Goal: Task Accomplishment & Management: Manage account settings

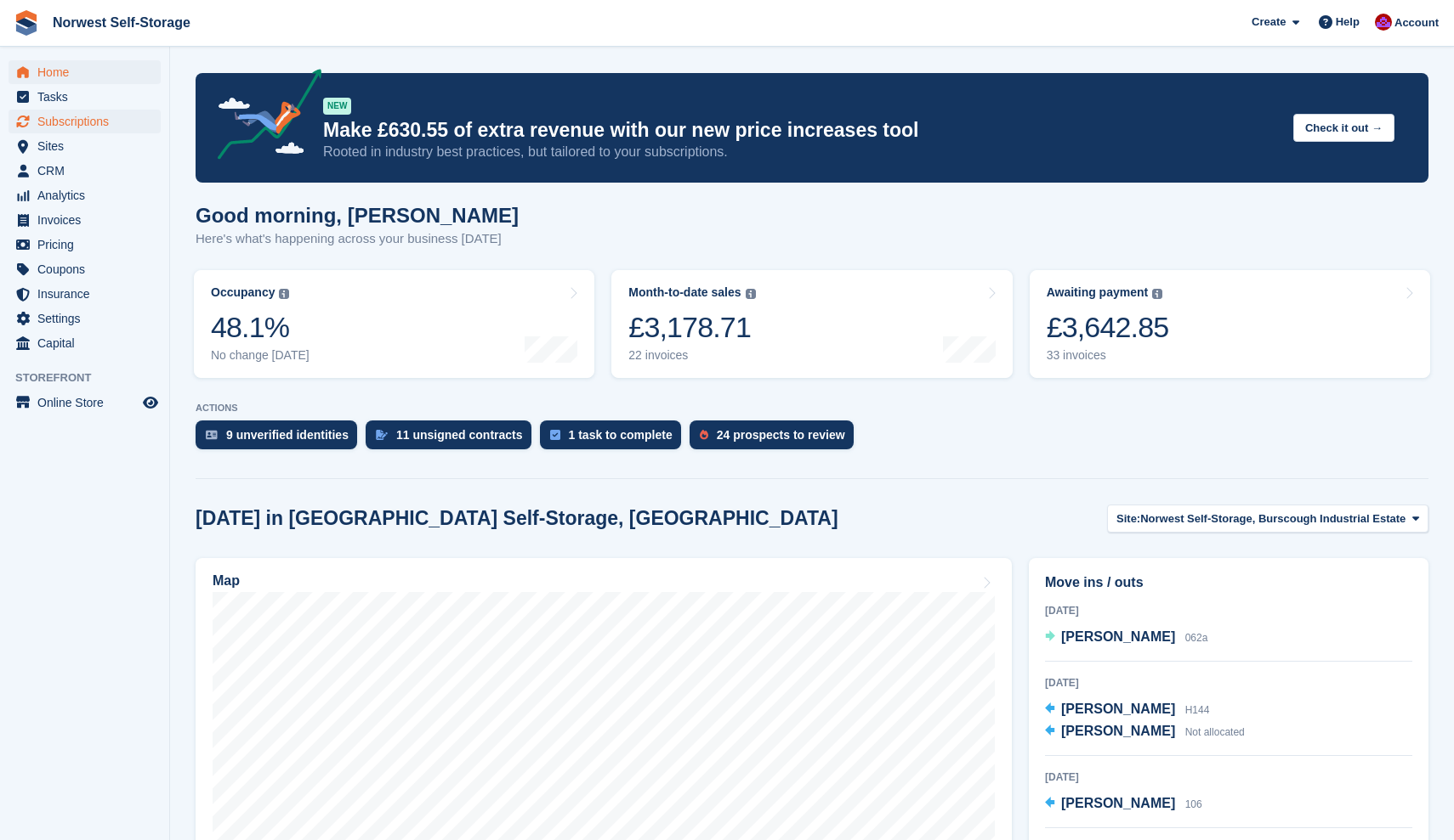
click at [60, 117] on span "Subscriptions" at bounding box center [88, 121] width 102 height 24
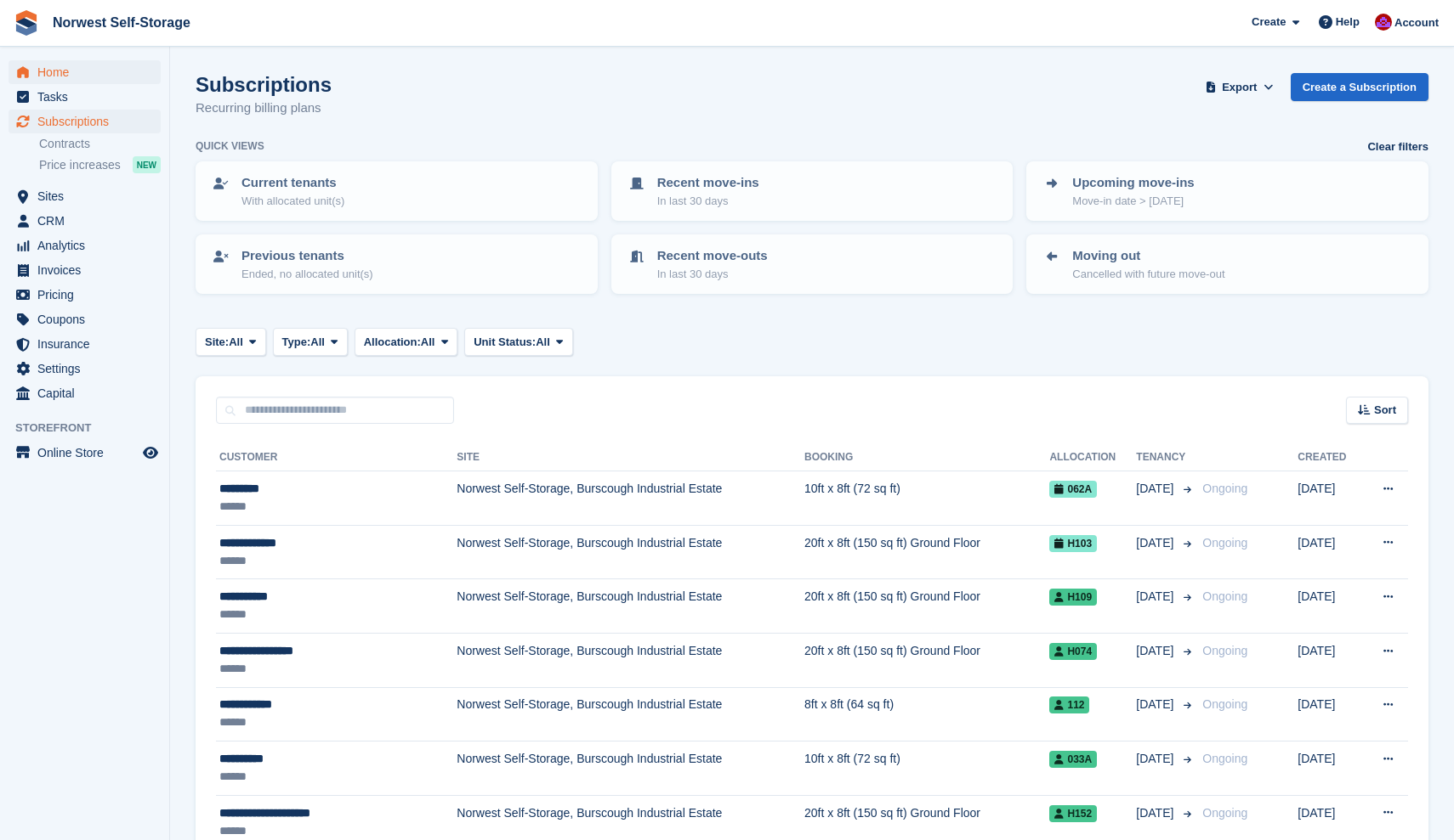
click at [50, 72] on span "Home" at bounding box center [88, 72] width 102 height 24
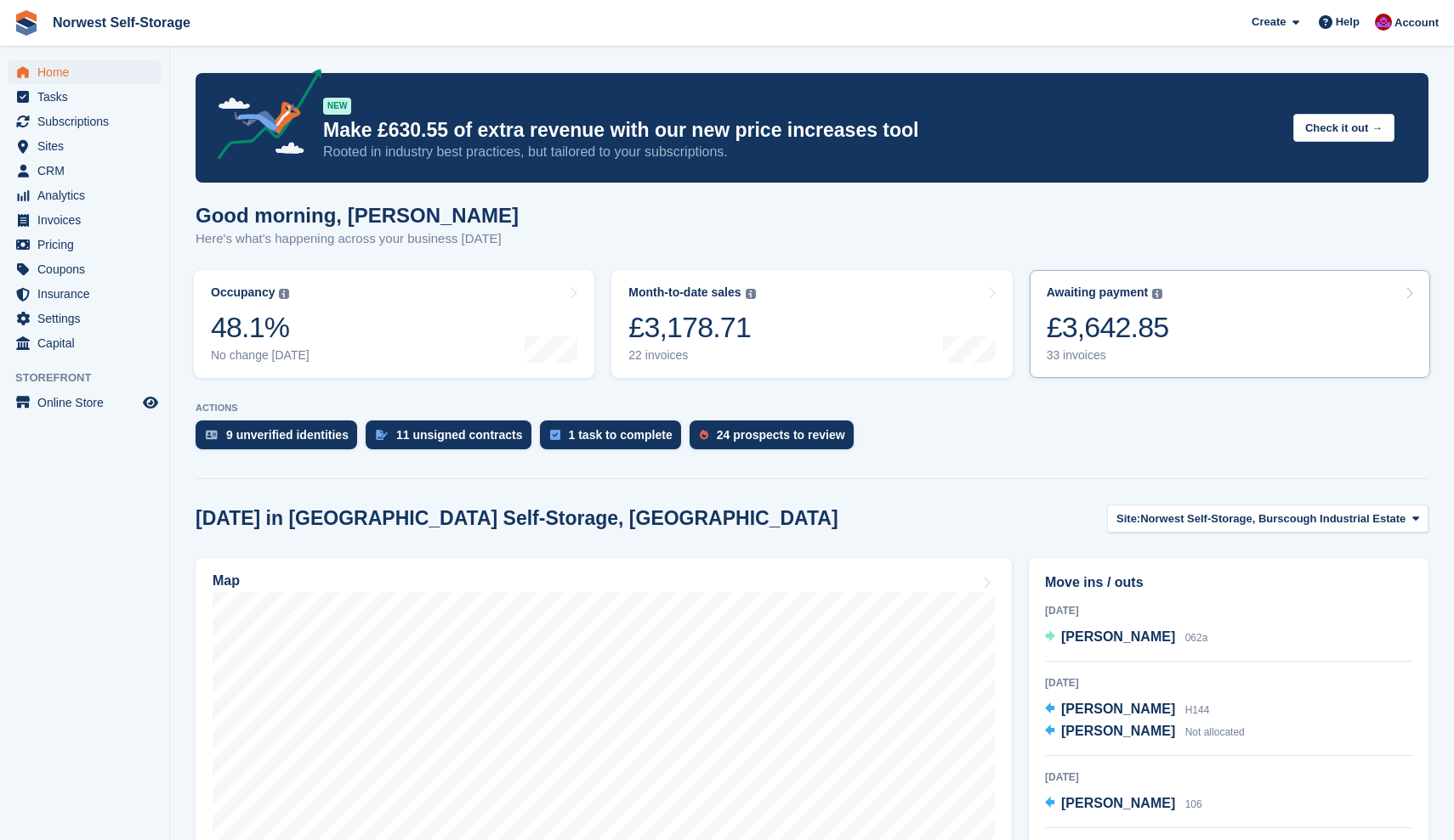
click at [1236, 309] on link "Awaiting payment The total outstanding balance on all open invoices. £3,642.85 …" at bounding box center [1230, 324] width 401 height 108
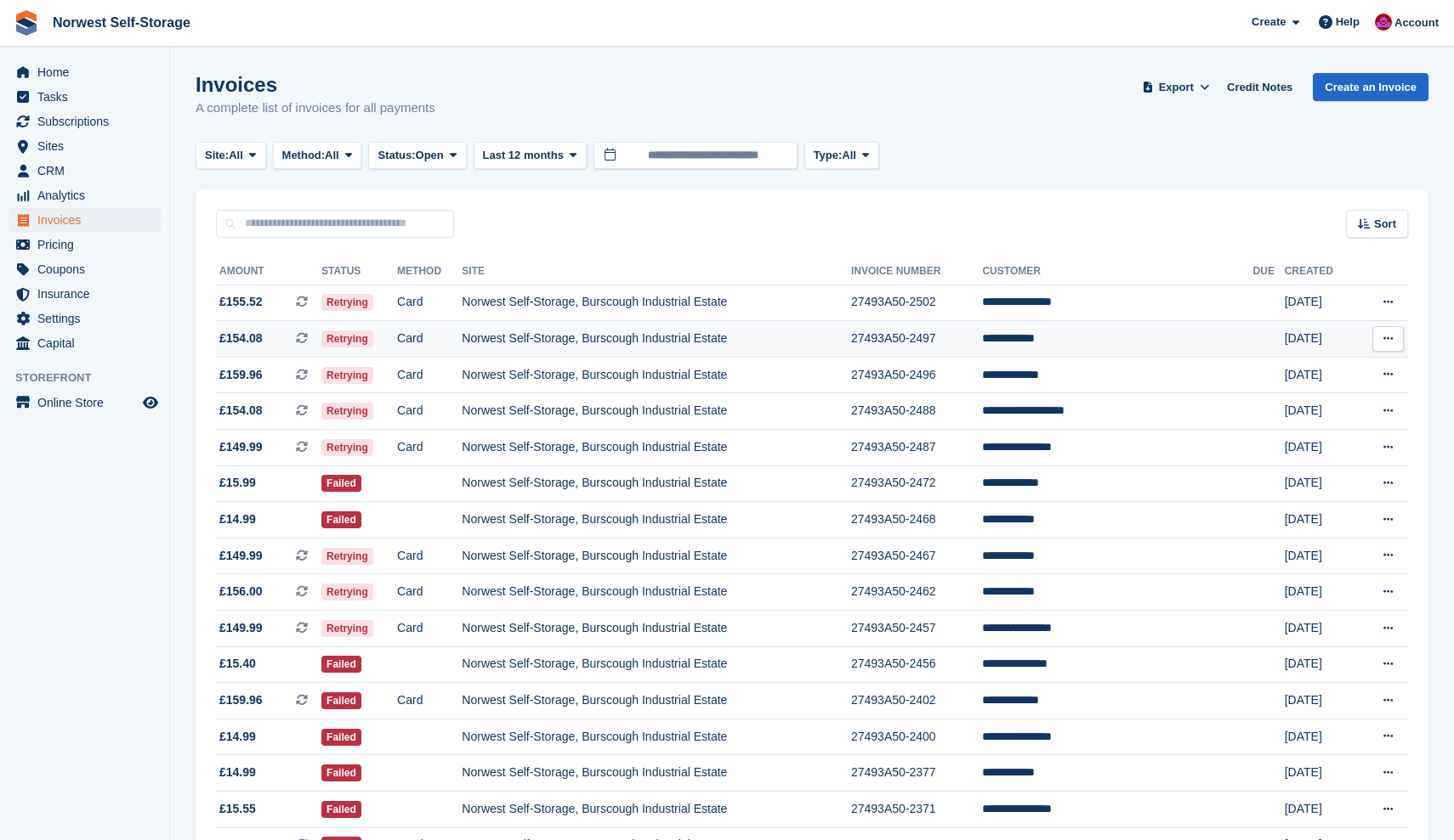
click at [279, 337] on span "£154.08 This is a recurring subscription invoice." at bounding box center [269, 338] width 106 height 18
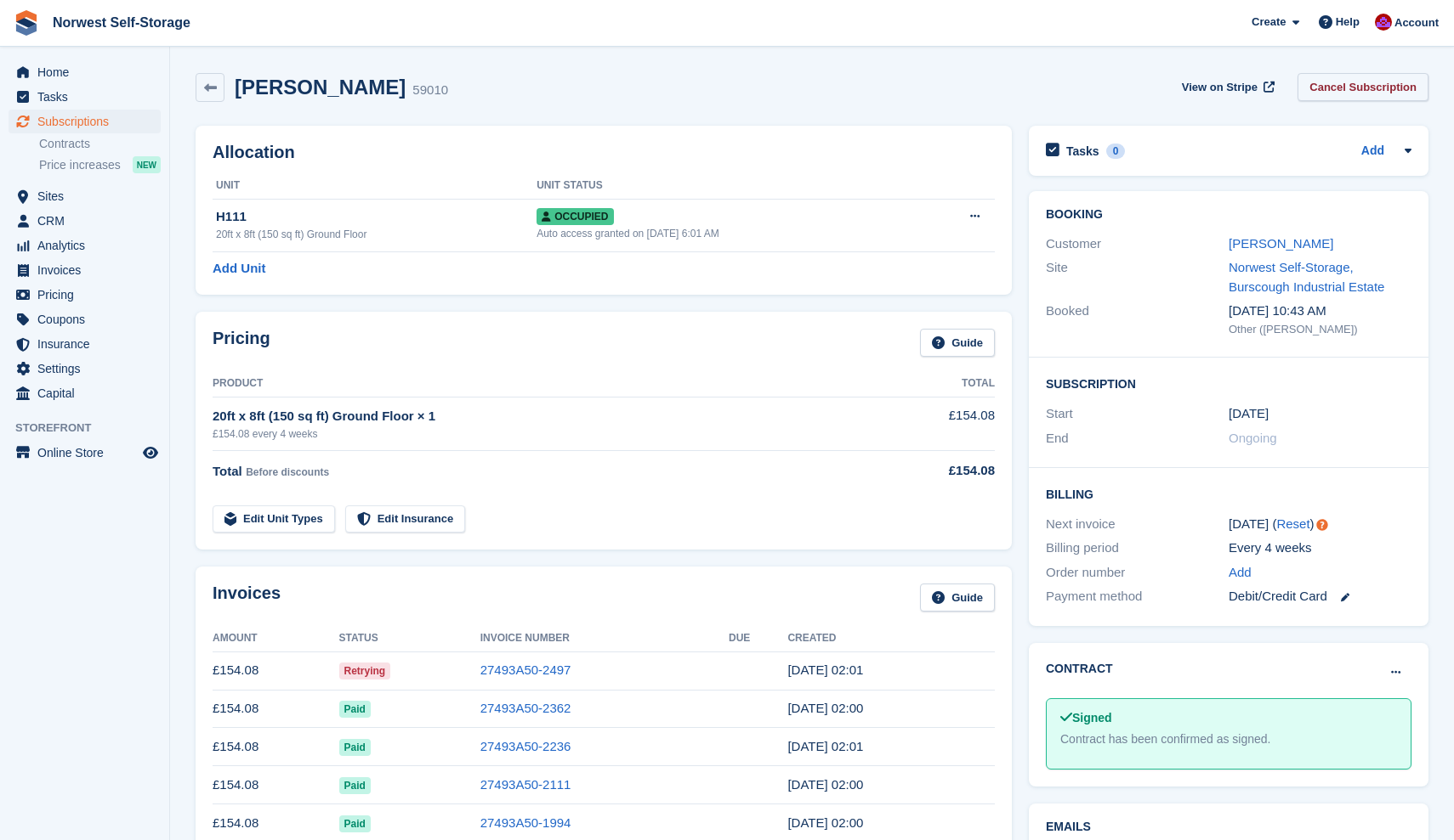
click at [1354, 85] on link "Cancel Subscription" at bounding box center [1363, 87] width 131 height 28
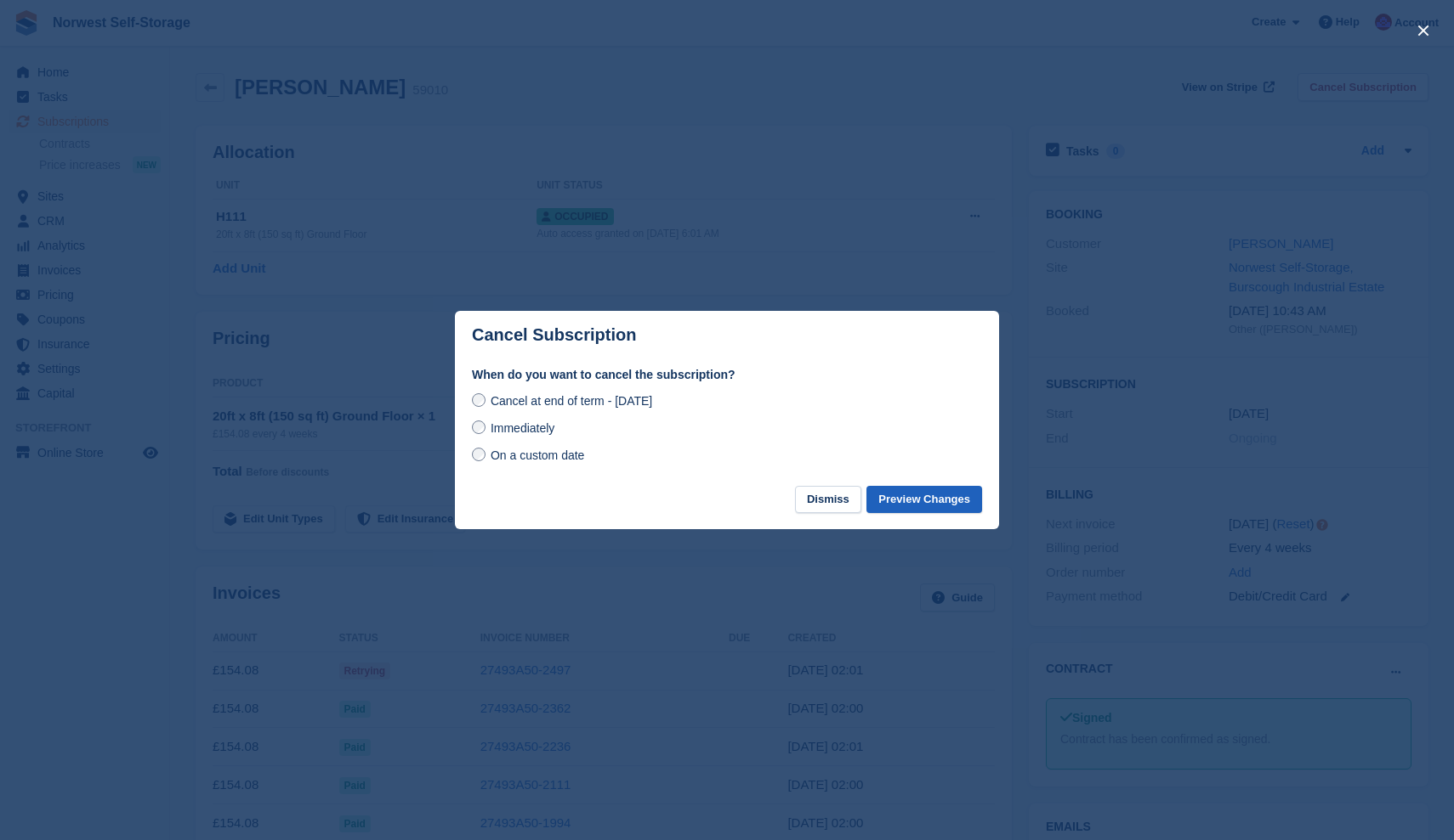
click at [911, 498] on button "Preview Changes" at bounding box center [924, 501] width 115 height 28
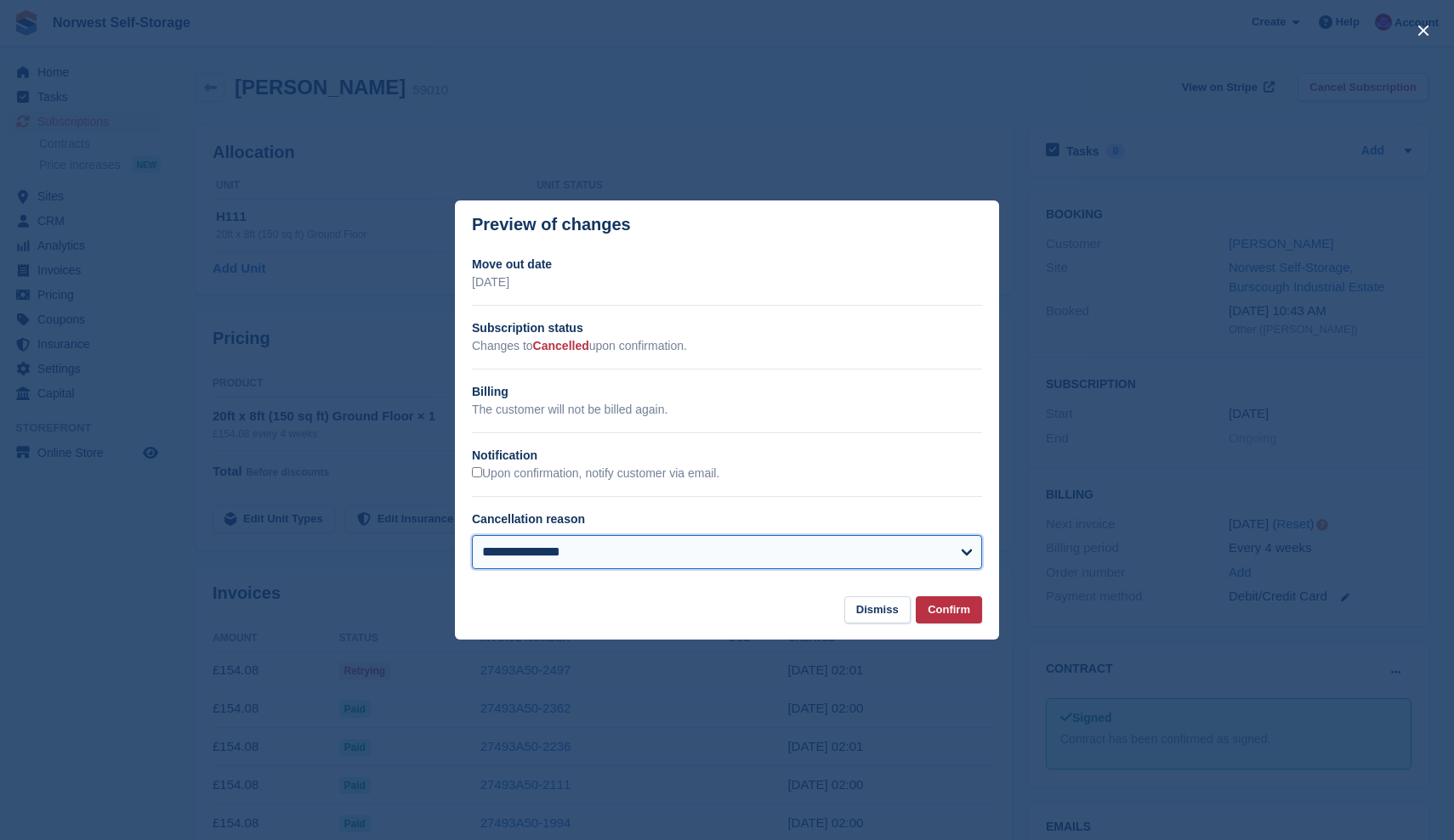
select select "**********"
click at [950, 611] on button "Confirm" at bounding box center [949, 611] width 66 height 28
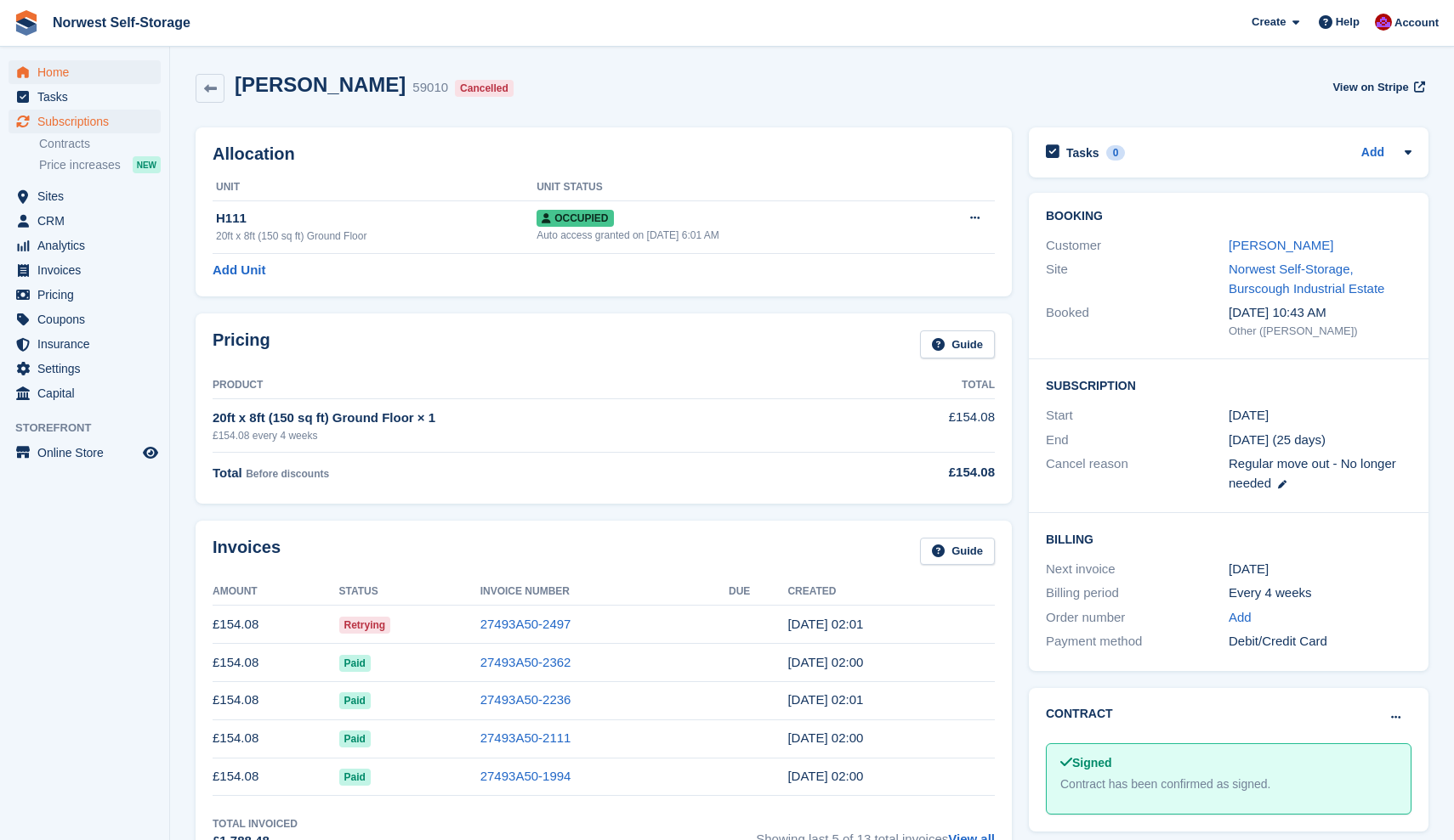
click at [50, 69] on span "Home" at bounding box center [88, 72] width 102 height 24
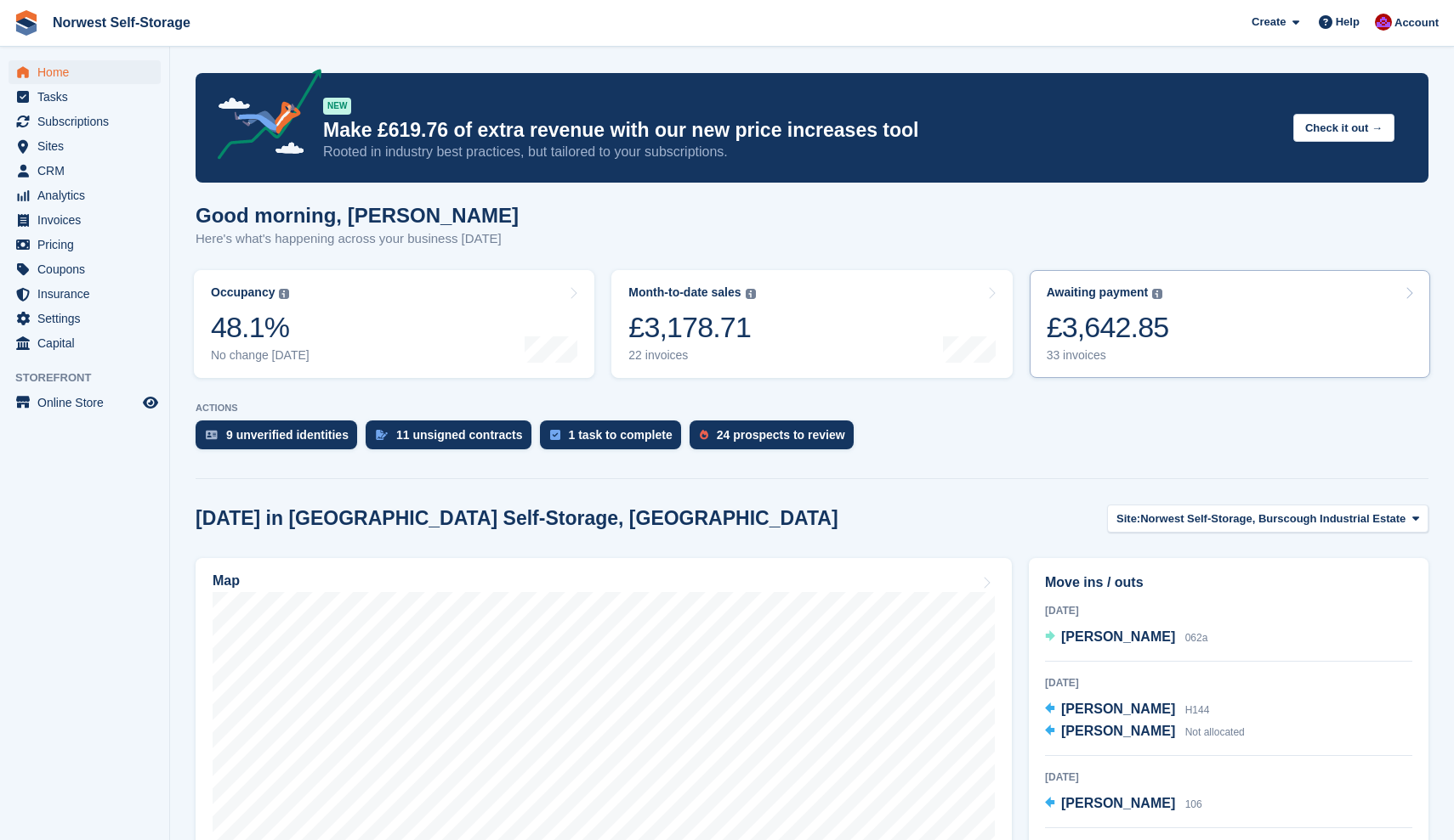
click at [1204, 319] on link "Awaiting payment The total outstanding balance on all open invoices. £3,642.85 …" at bounding box center [1230, 324] width 401 height 108
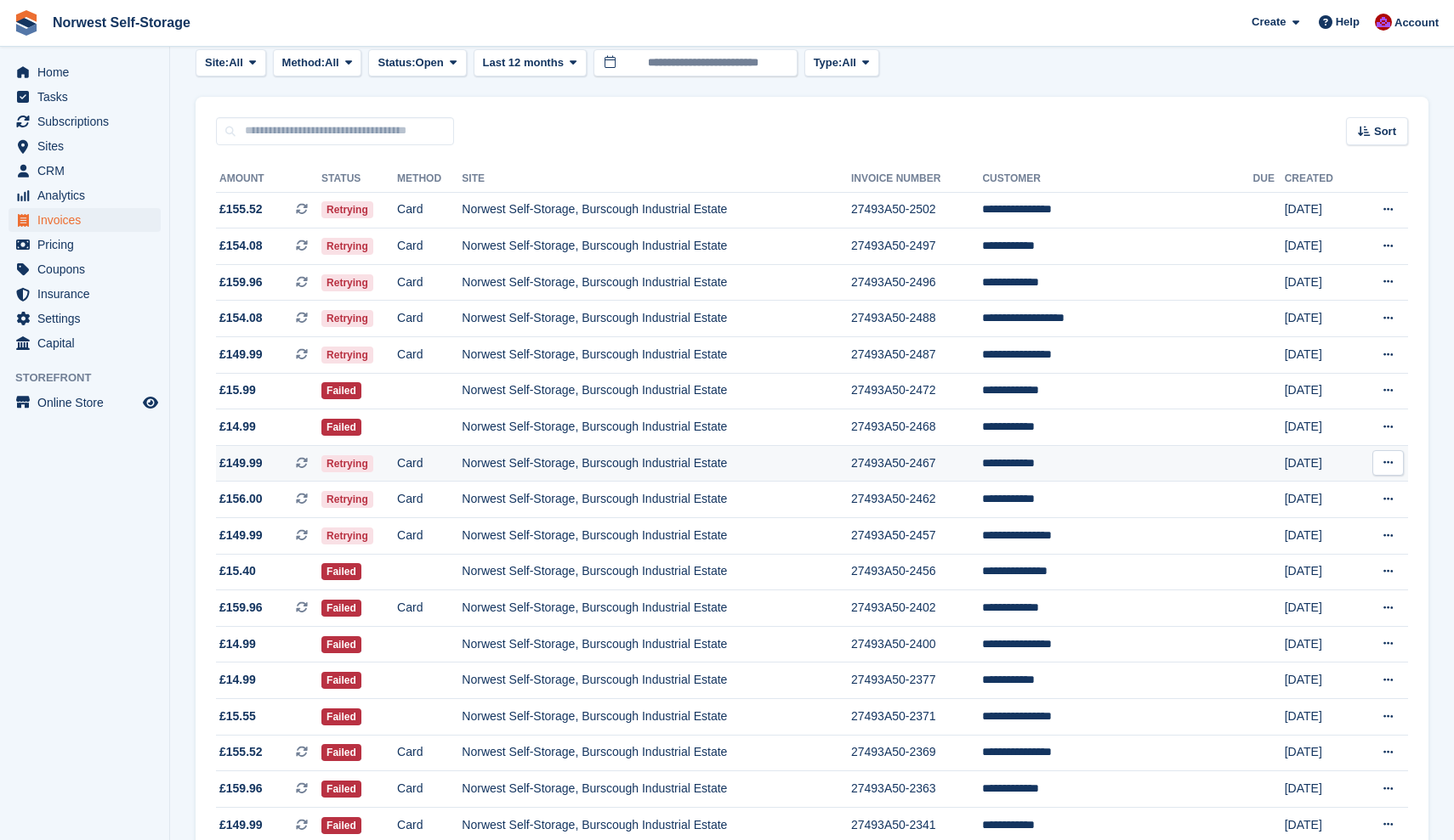
scroll to position [198, 0]
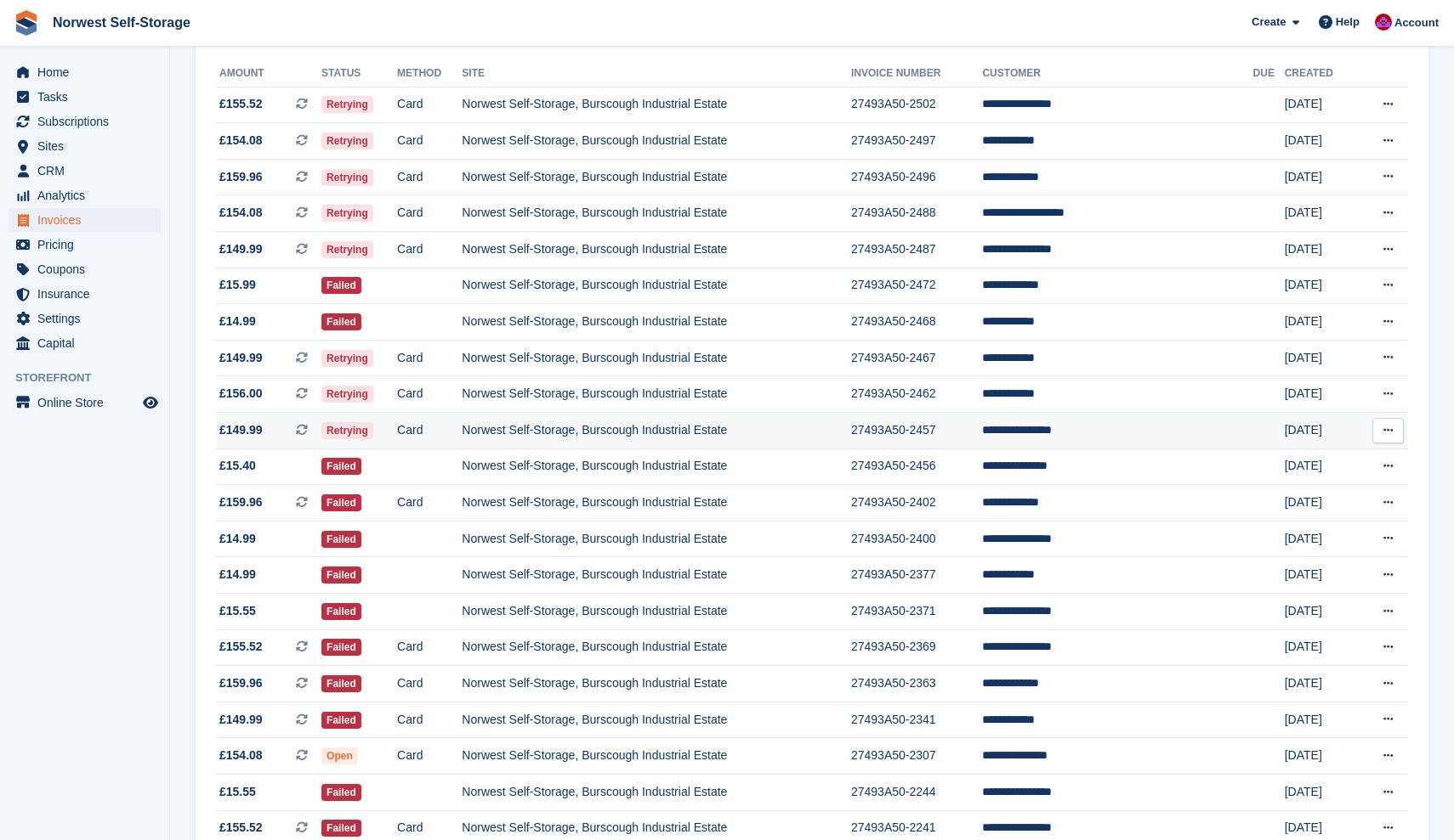
click at [278, 434] on span "£149.99 This is a recurring subscription invoice." at bounding box center [269, 431] width 106 height 18
click at [278, 401] on span "£156.00 This is a recurring subscription invoice." at bounding box center [269, 393] width 106 height 18
click at [270, 364] on span "£149.99 This is a recurring subscription invoice." at bounding box center [269, 358] width 106 height 18
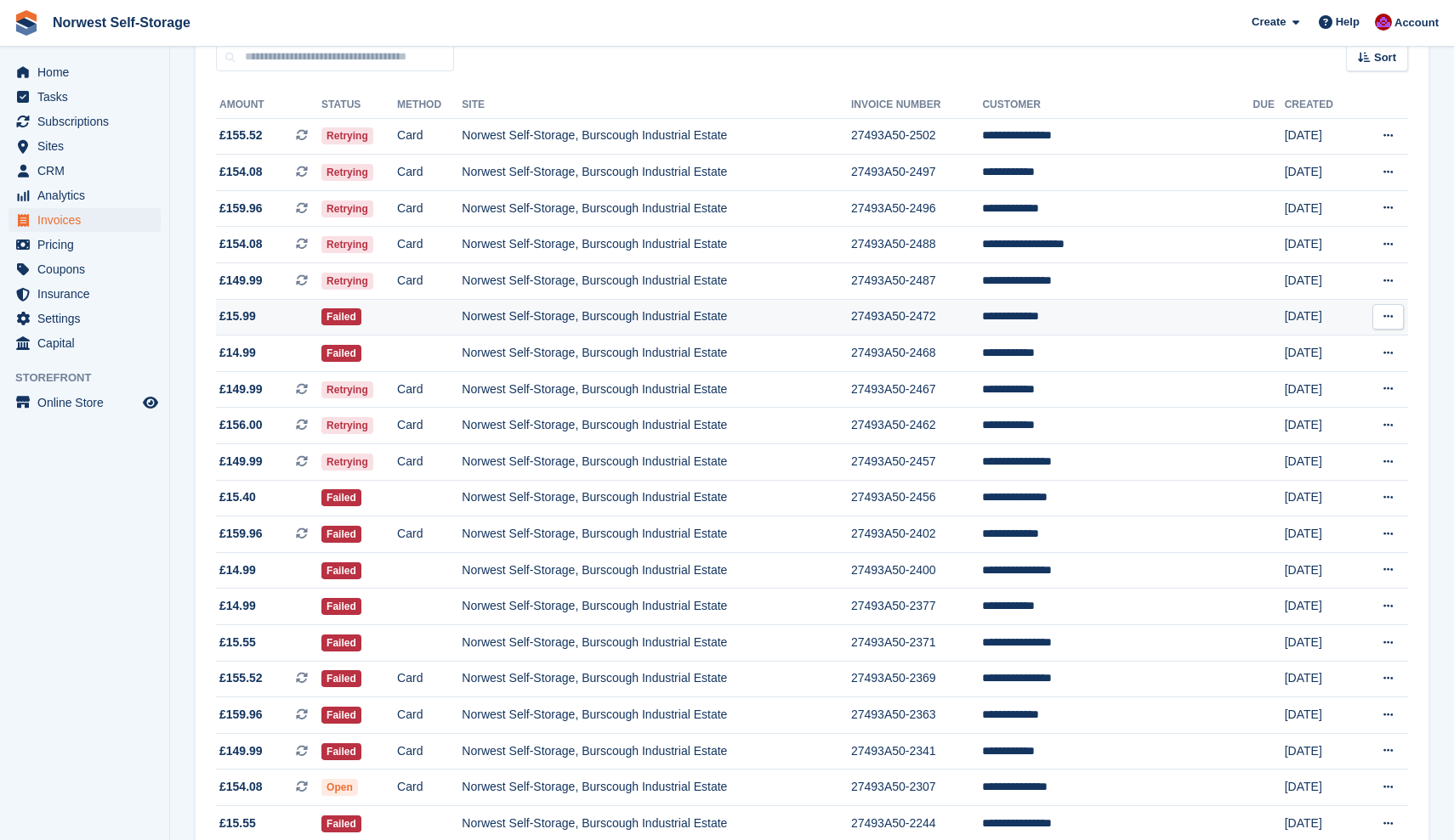
scroll to position [135, 0]
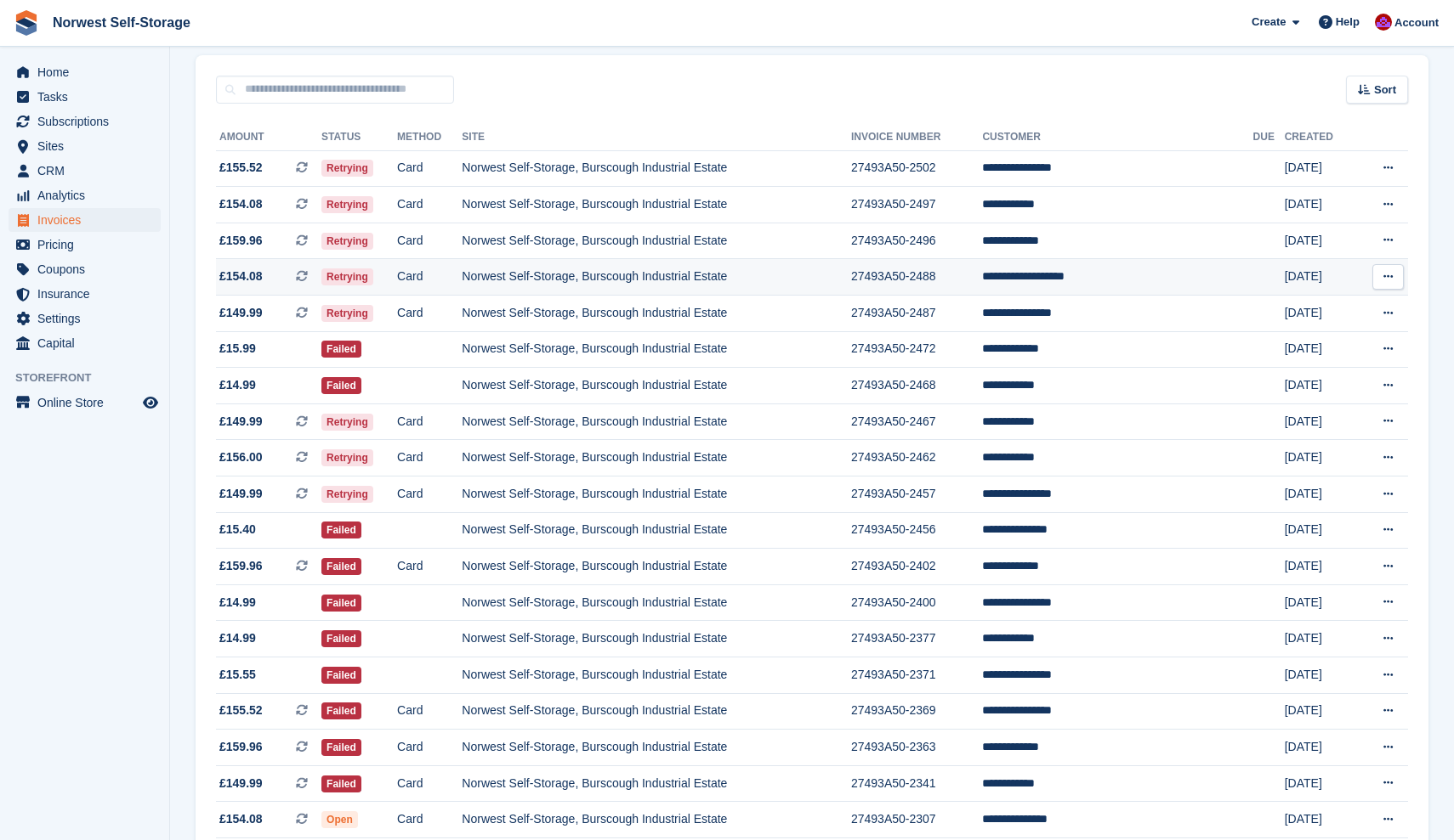
click at [283, 278] on span "£154.08 This is a recurring subscription invoice." at bounding box center [269, 276] width 106 height 18
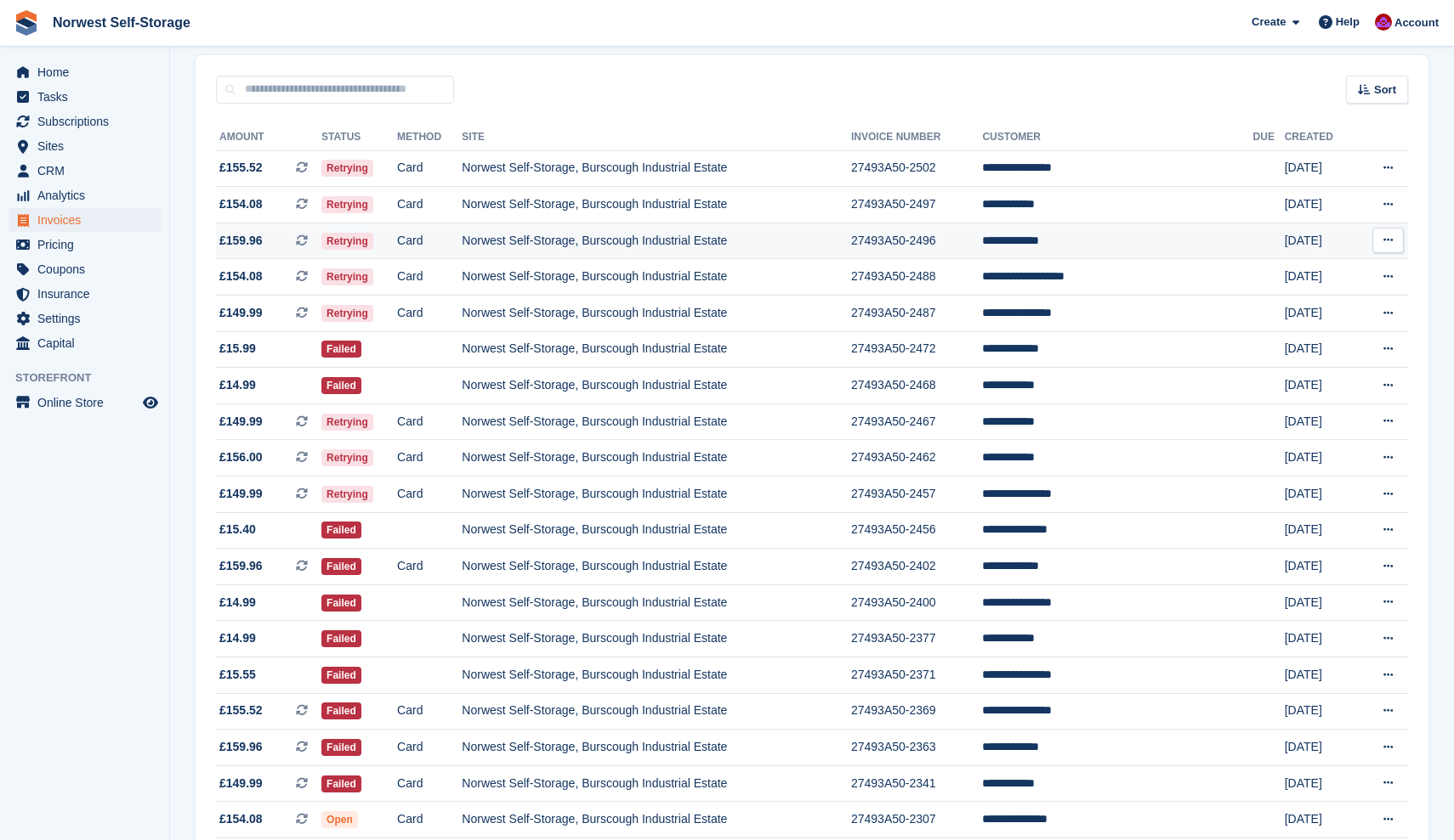
click at [279, 240] on span "£159.96 This is a recurring subscription invoice." at bounding box center [269, 241] width 106 height 18
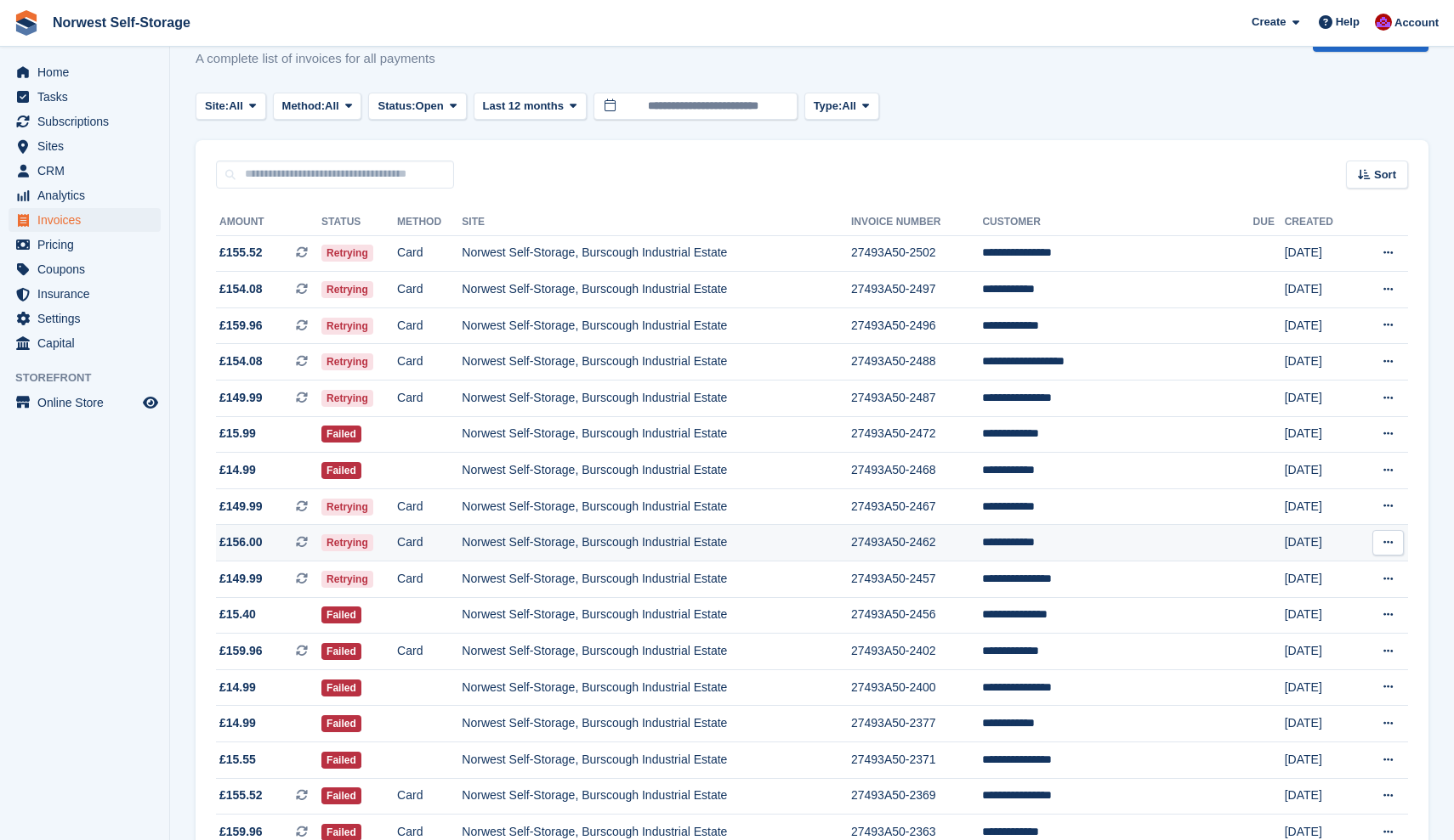
scroll to position [49, 0]
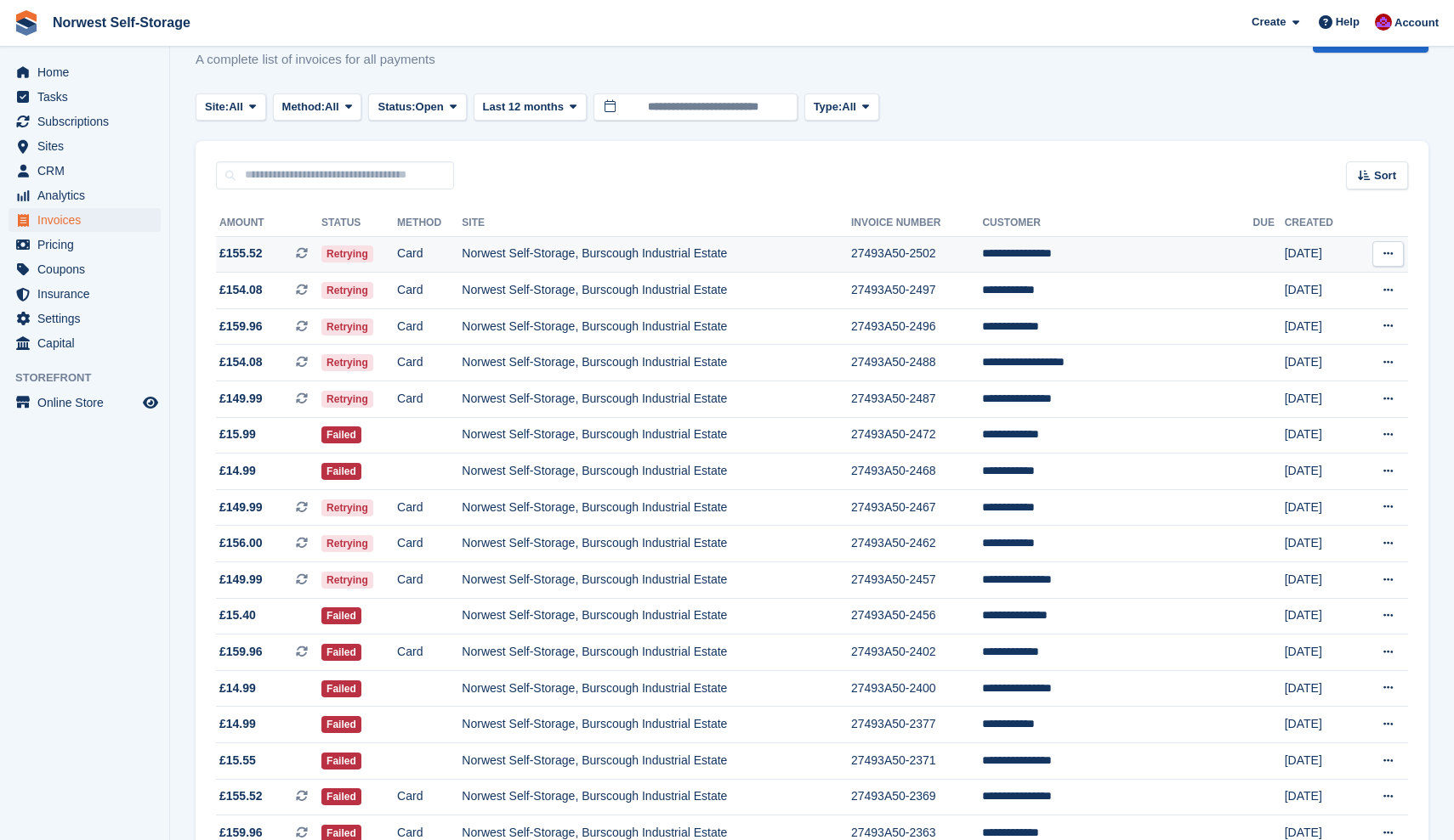
click at [280, 256] on span "£155.52 This is a recurring subscription invoice." at bounding box center [269, 253] width 106 height 18
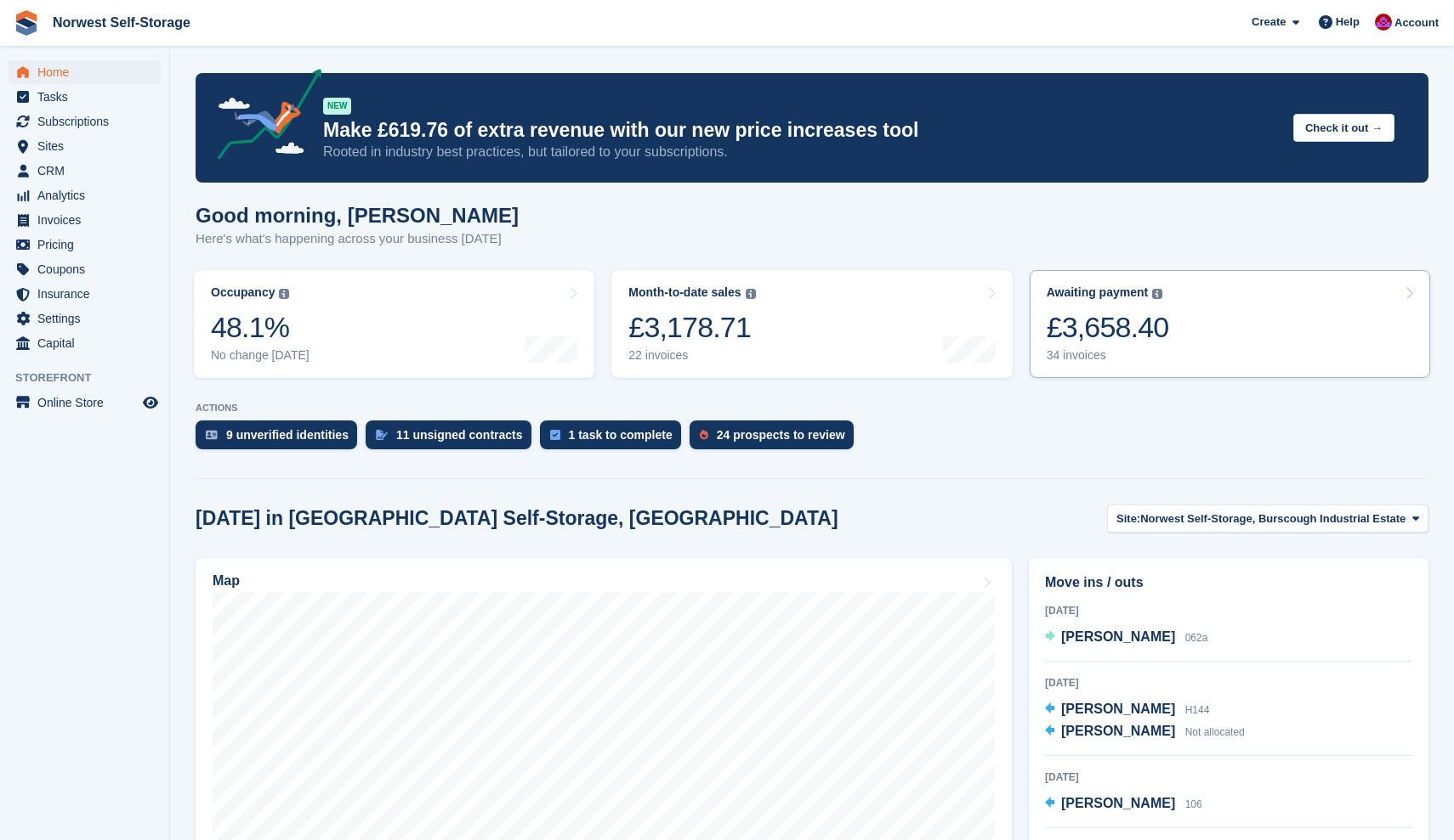
click at [1203, 328] on link "Awaiting payment The total outstanding balance on all open invoices. £3,658.40 …" at bounding box center [1230, 324] width 401 height 108
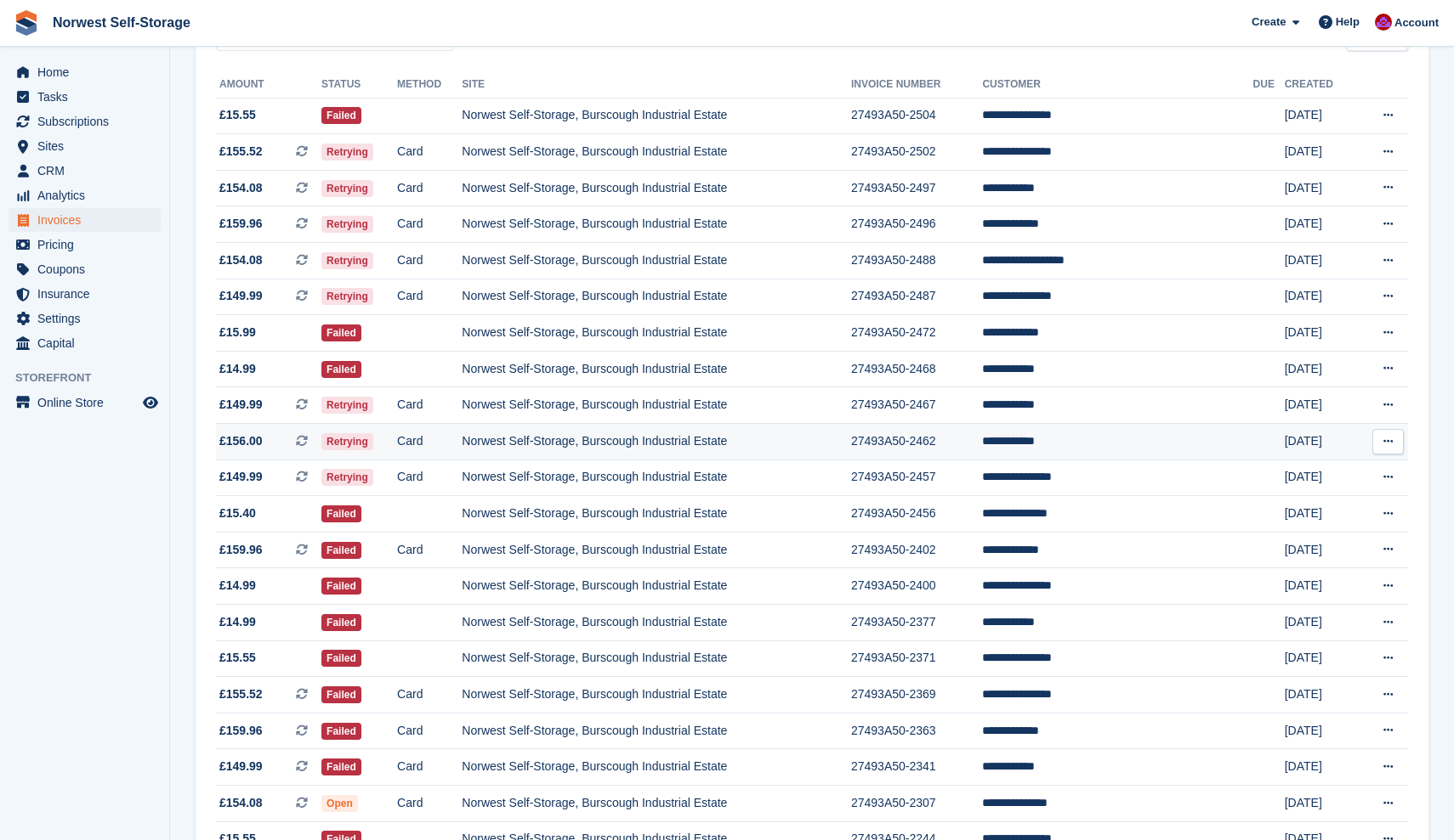
scroll to position [184, 0]
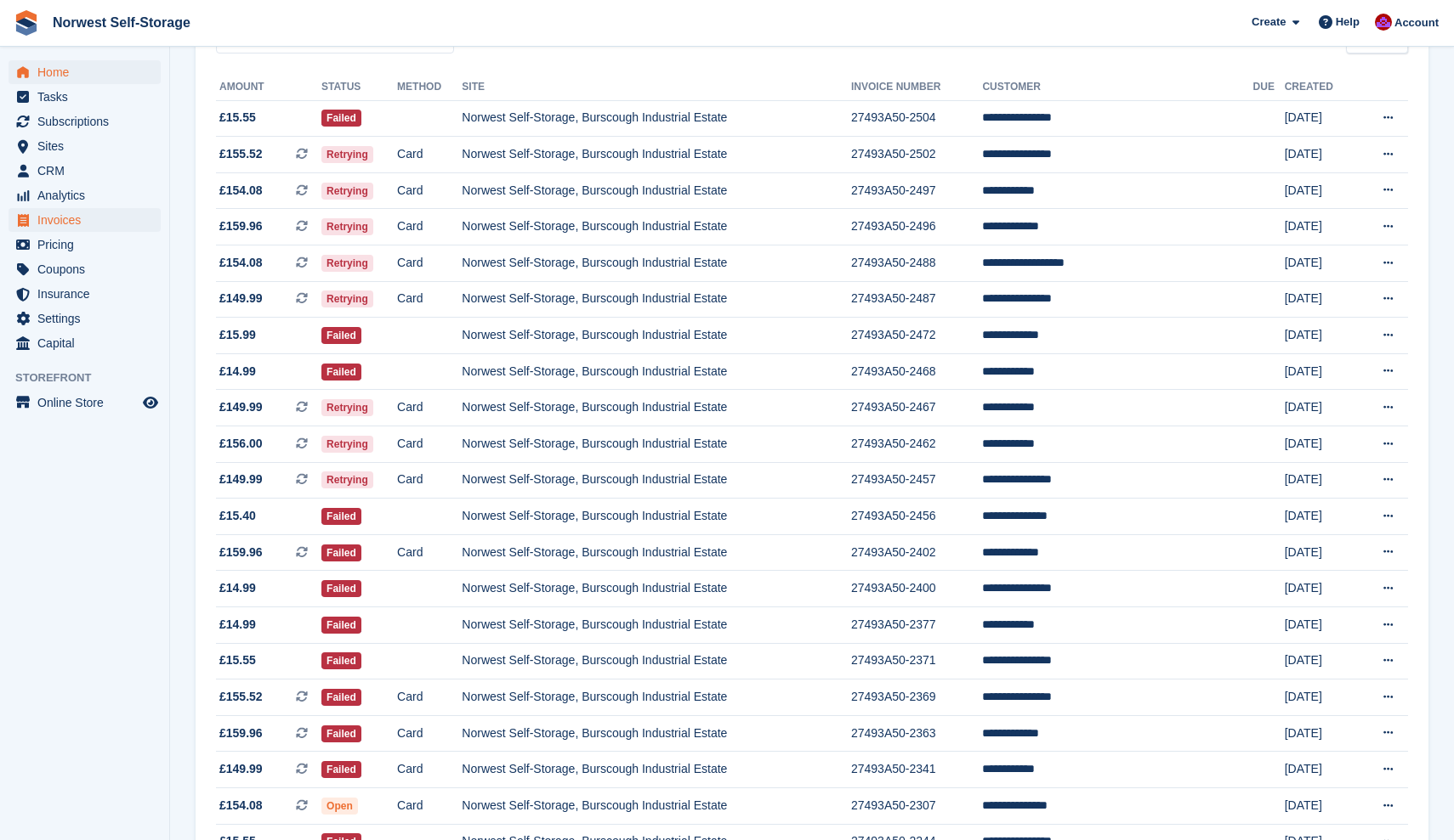
click at [60, 72] on span "Home" at bounding box center [88, 72] width 102 height 24
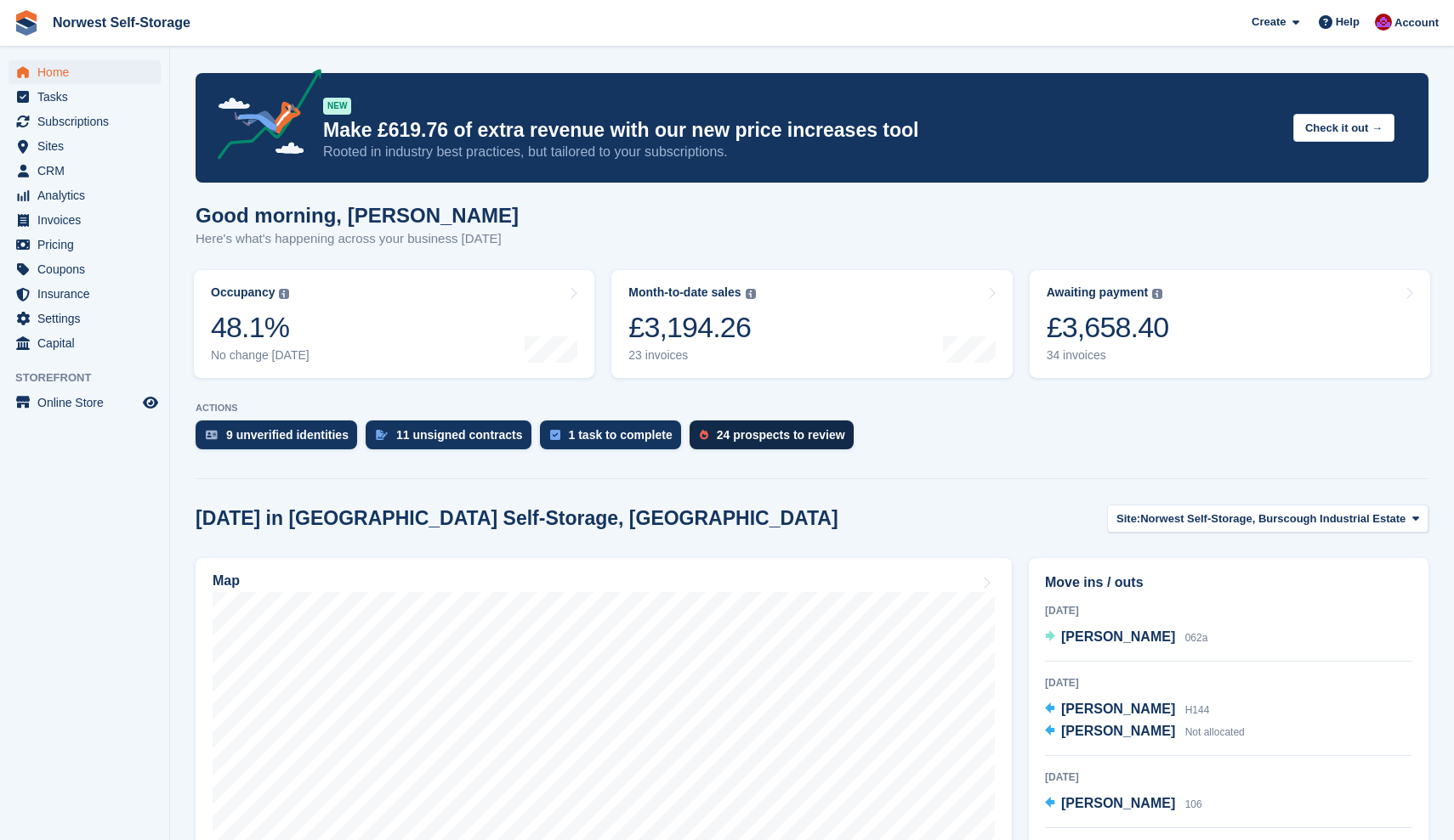
click at [771, 434] on div "24 prospects to review" at bounding box center [780, 434] width 129 height 13
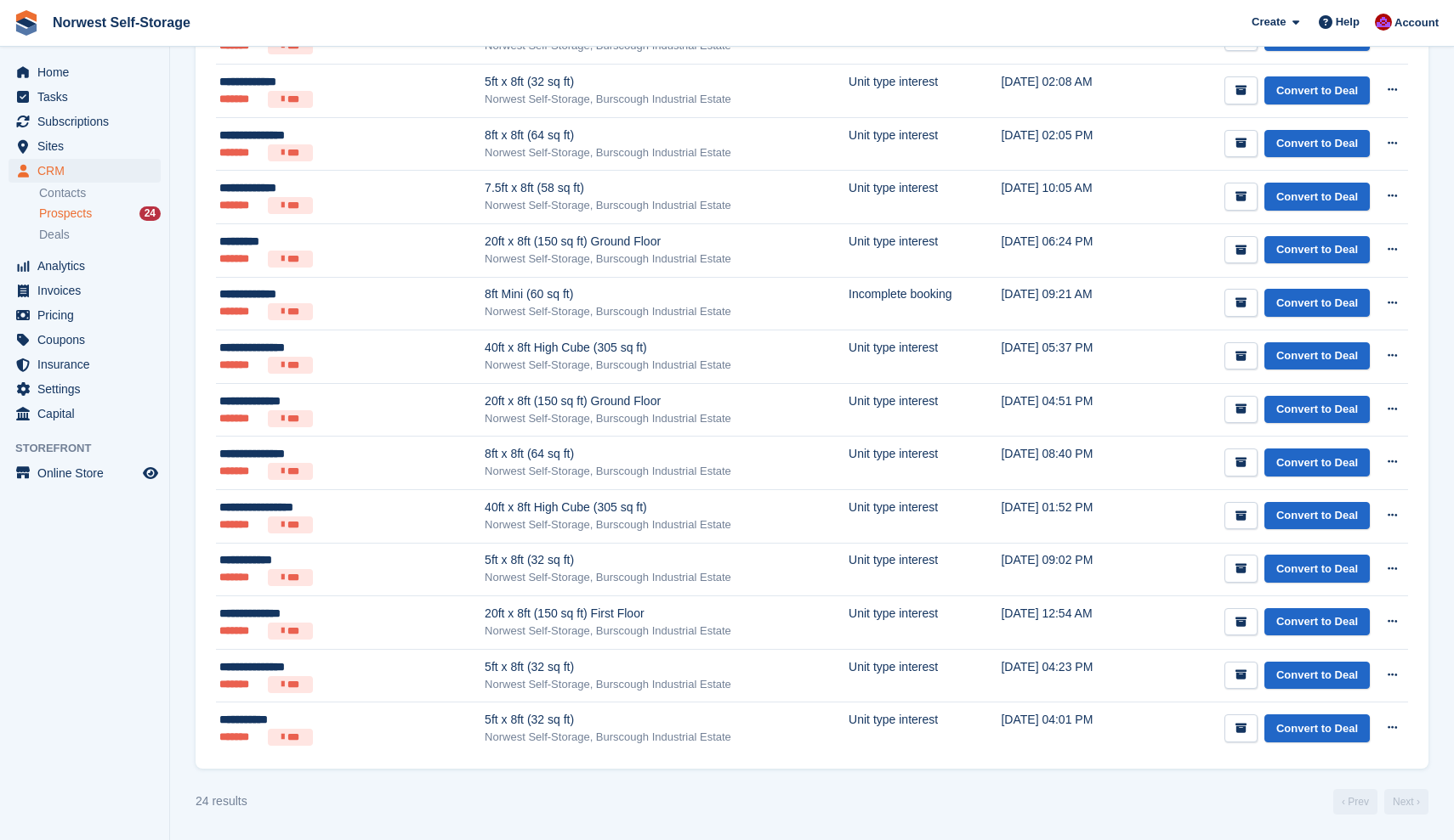
scroll to position [789, 0]
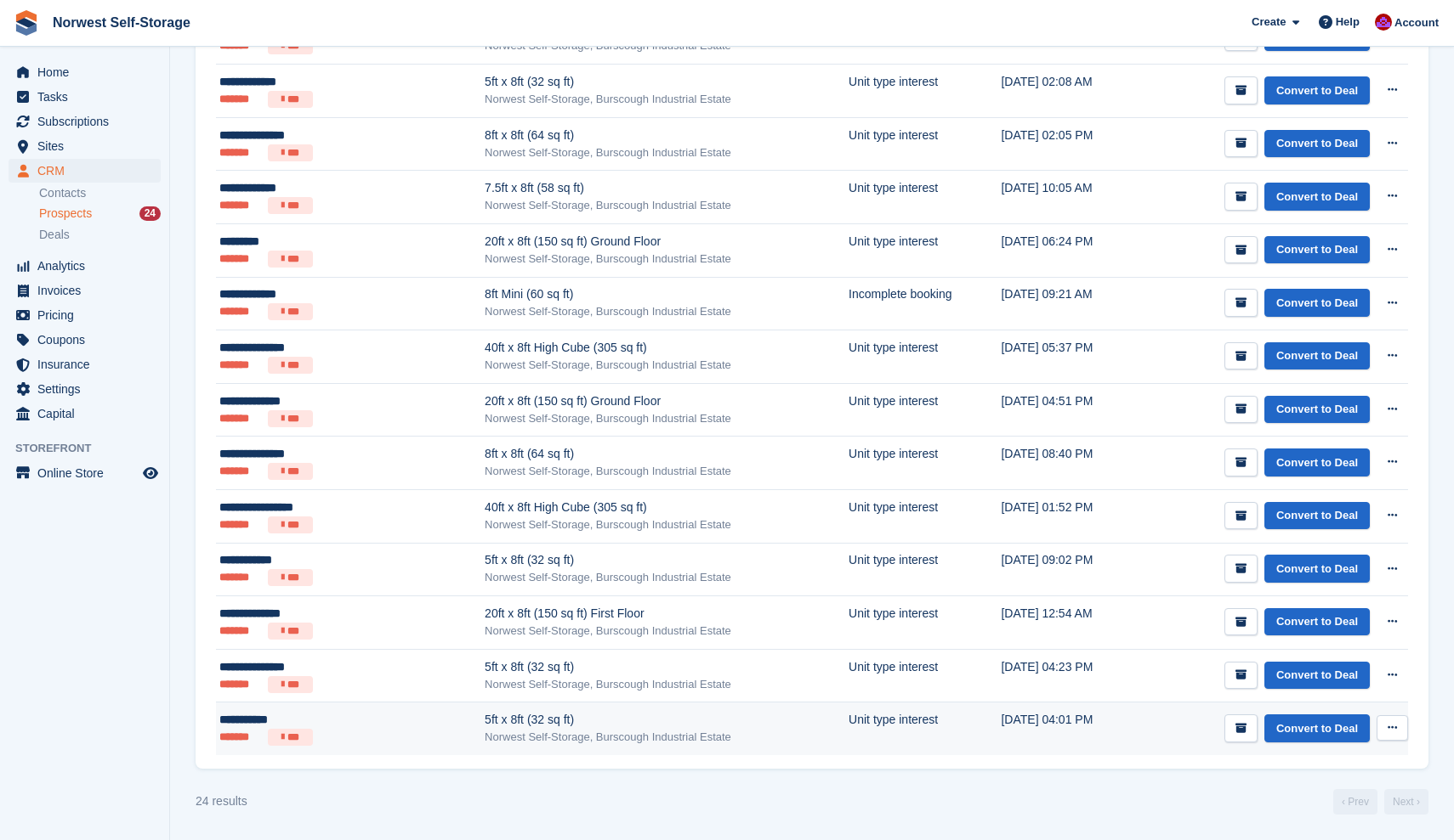
click at [1393, 727] on icon at bounding box center [1392, 727] width 10 height 11
click at [1314, 821] on p "Delete prospect" at bounding box center [1326, 820] width 148 height 22
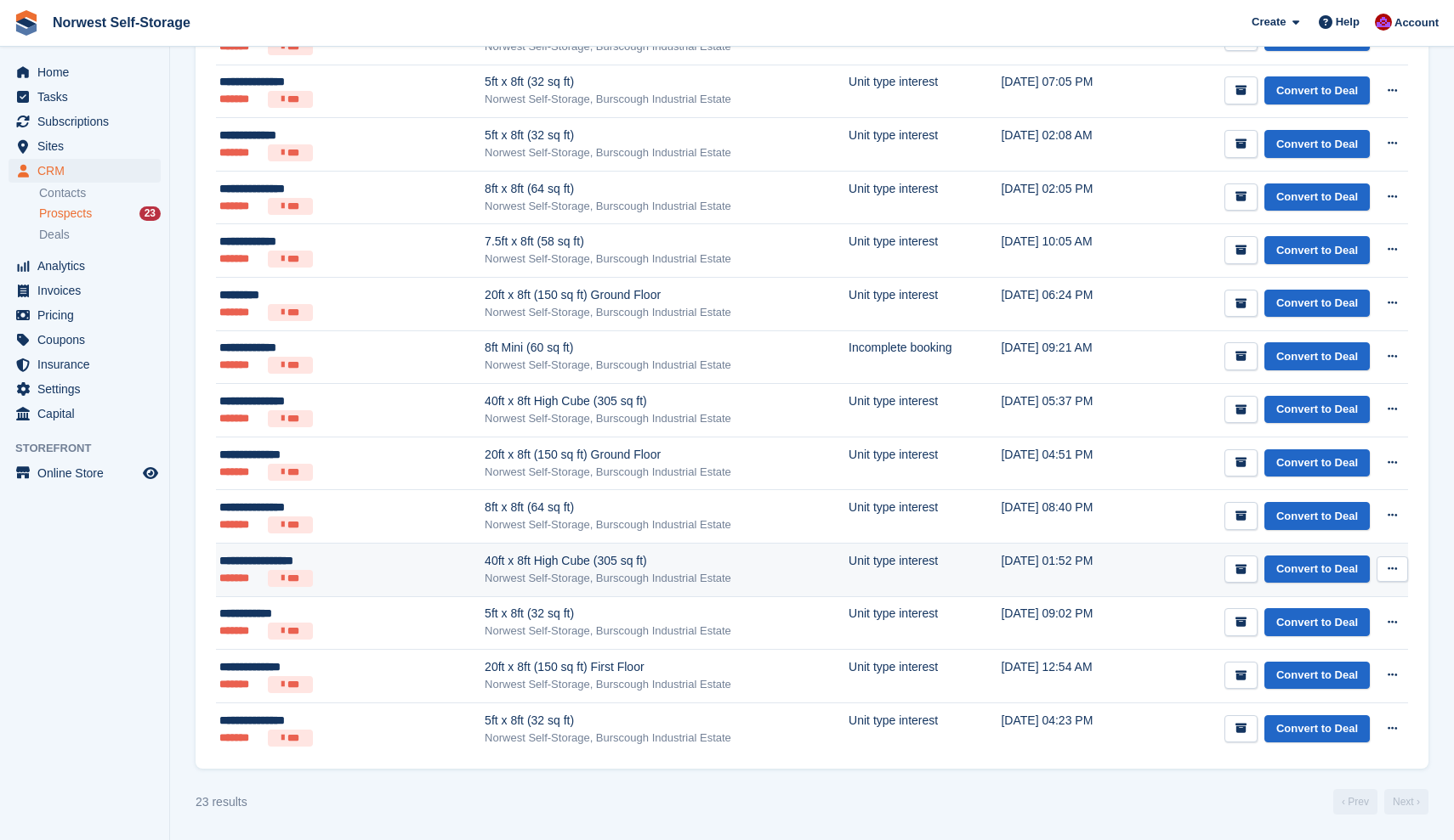
scroll to position [736, 0]
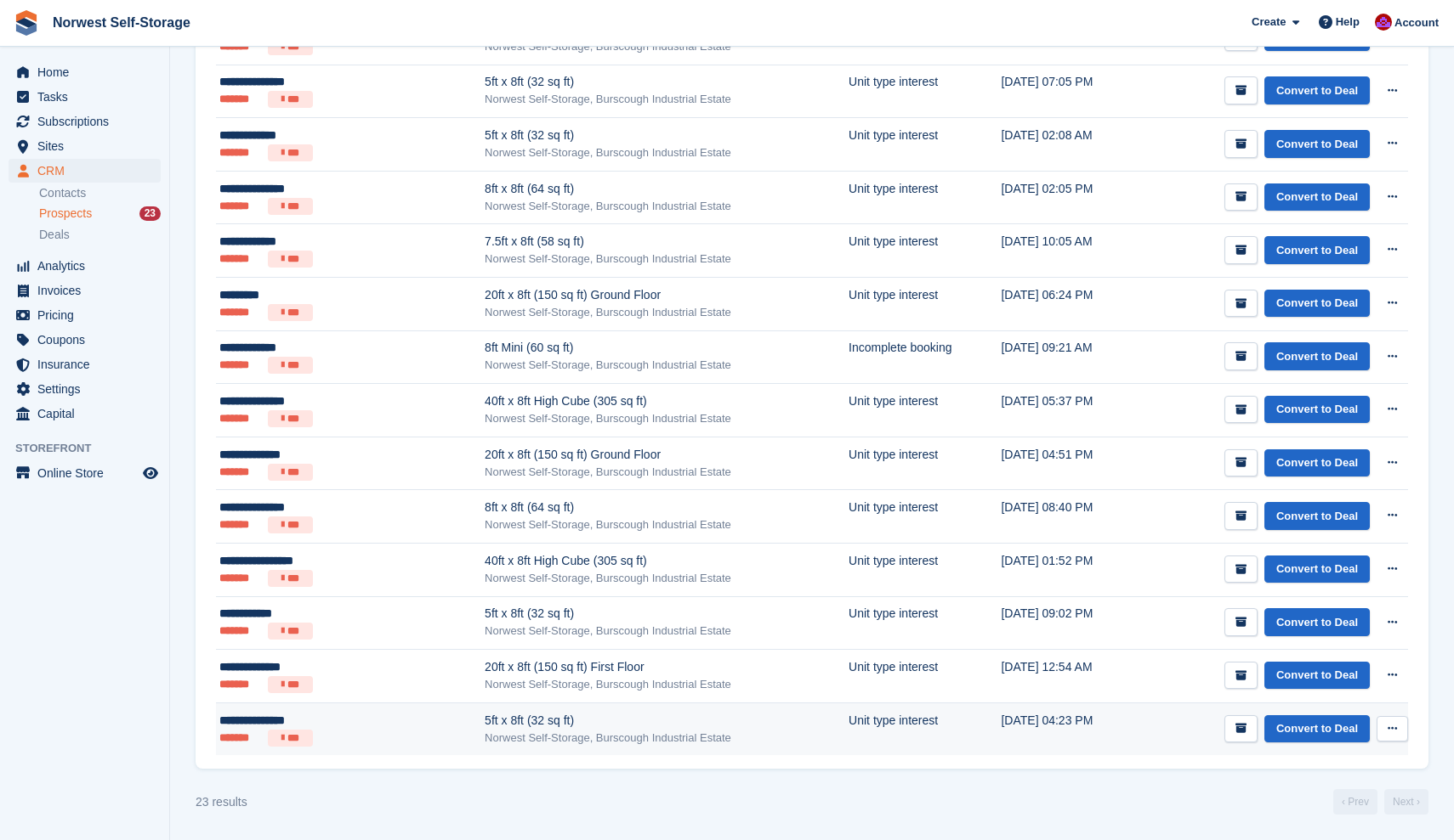
click at [1395, 727] on icon at bounding box center [1392, 728] width 10 height 11
click at [1319, 815] on p "Delete prospect" at bounding box center [1326, 821] width 148 height 22
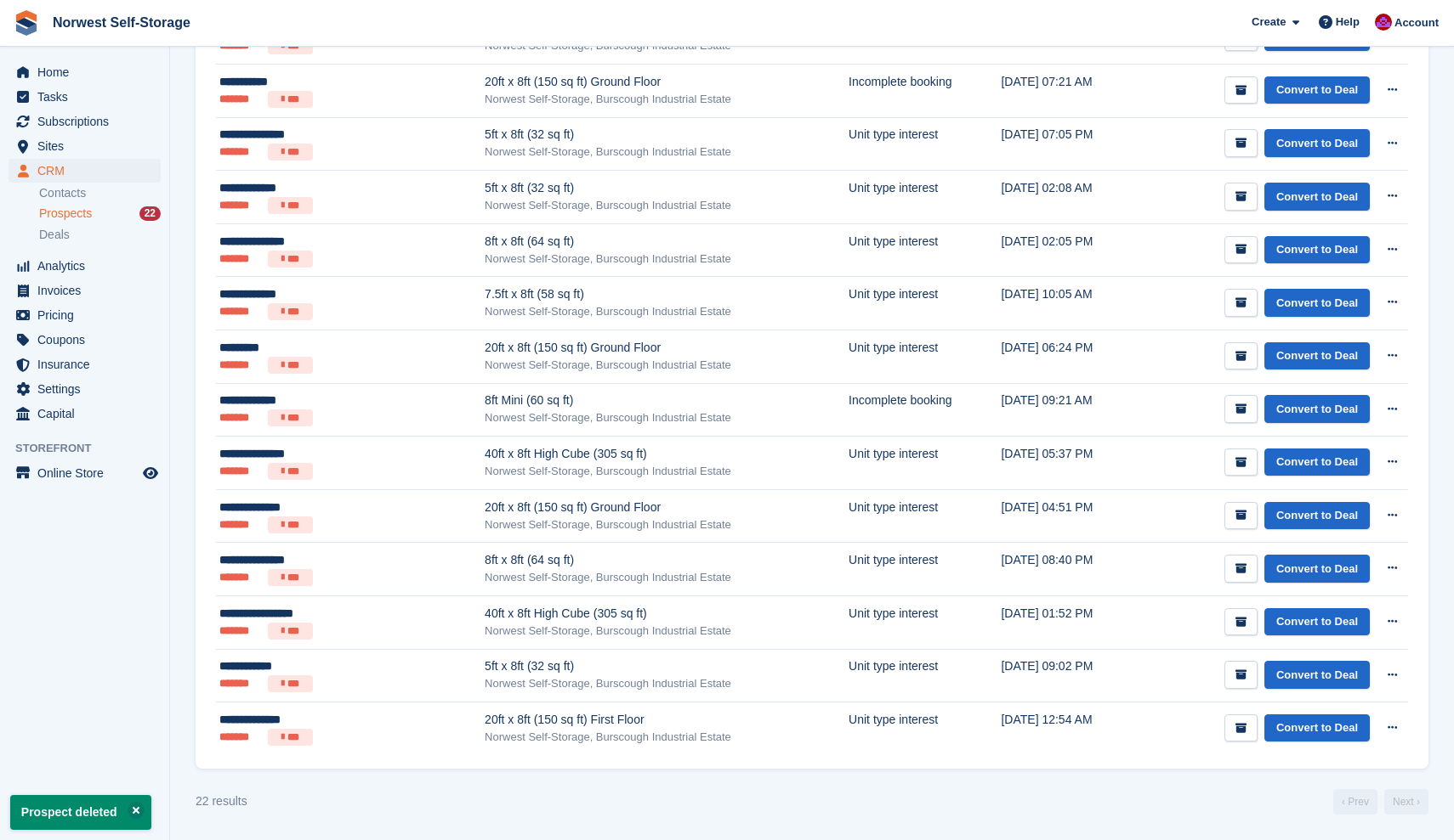
scroll to position [683, 0]
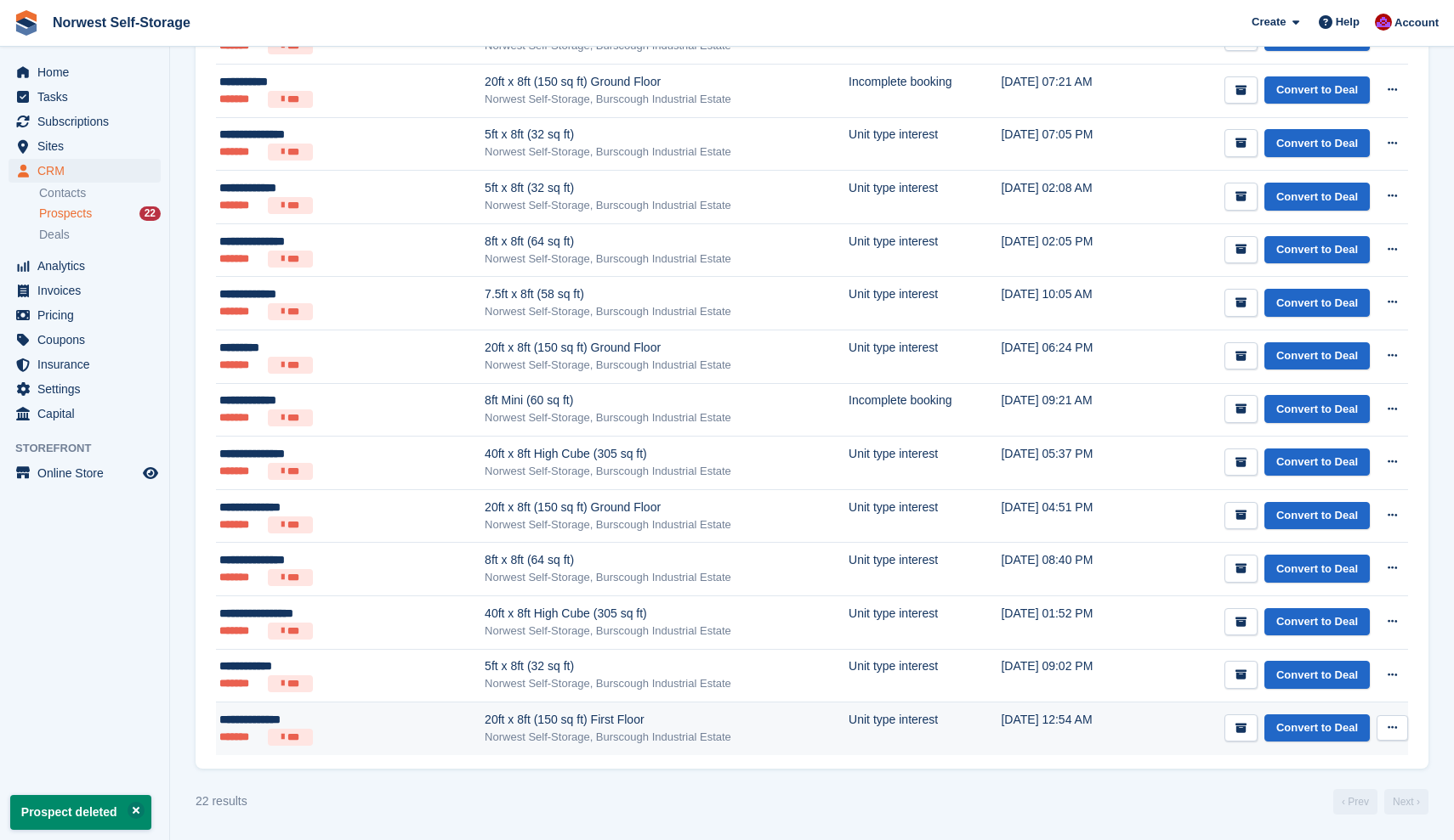
click at [1394, 727] on icon at bounding box center [1392, 727] width 10 height 11
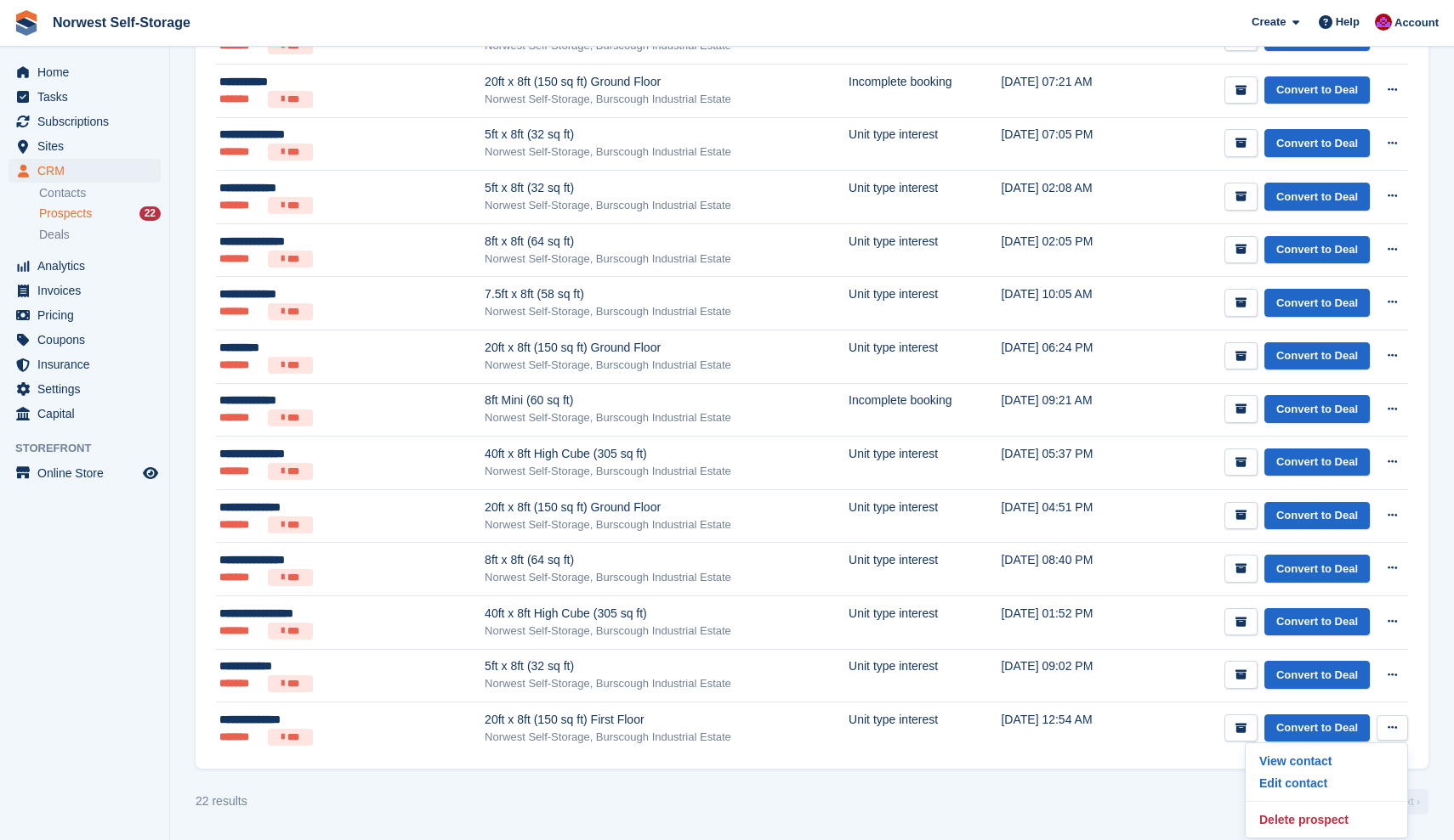
click at [1139, 801] on div "22 results ‹ Prev Next ›" at bounding box center [812, 802] width 1233 height 26
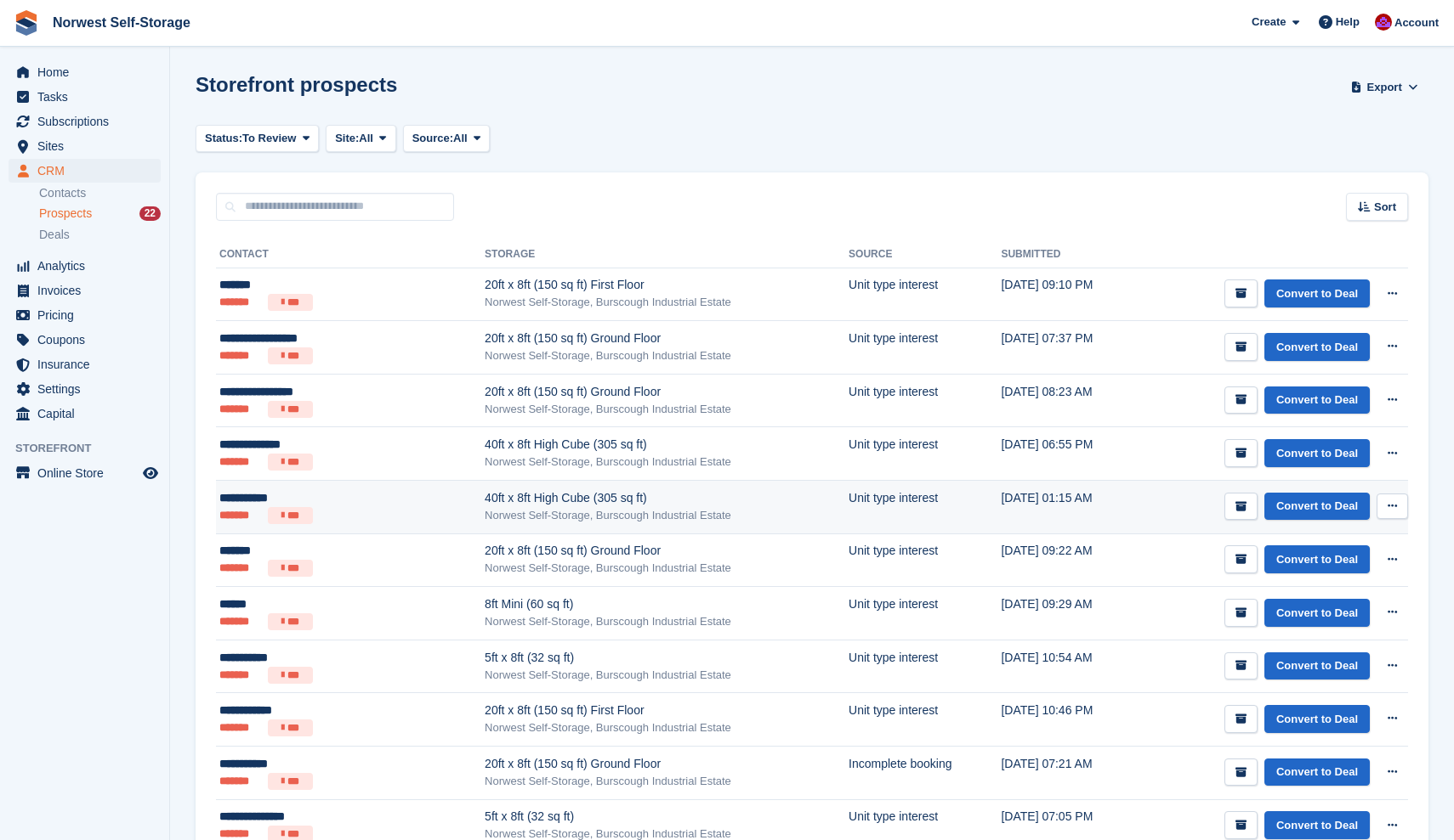
scroll to position [0, 0]
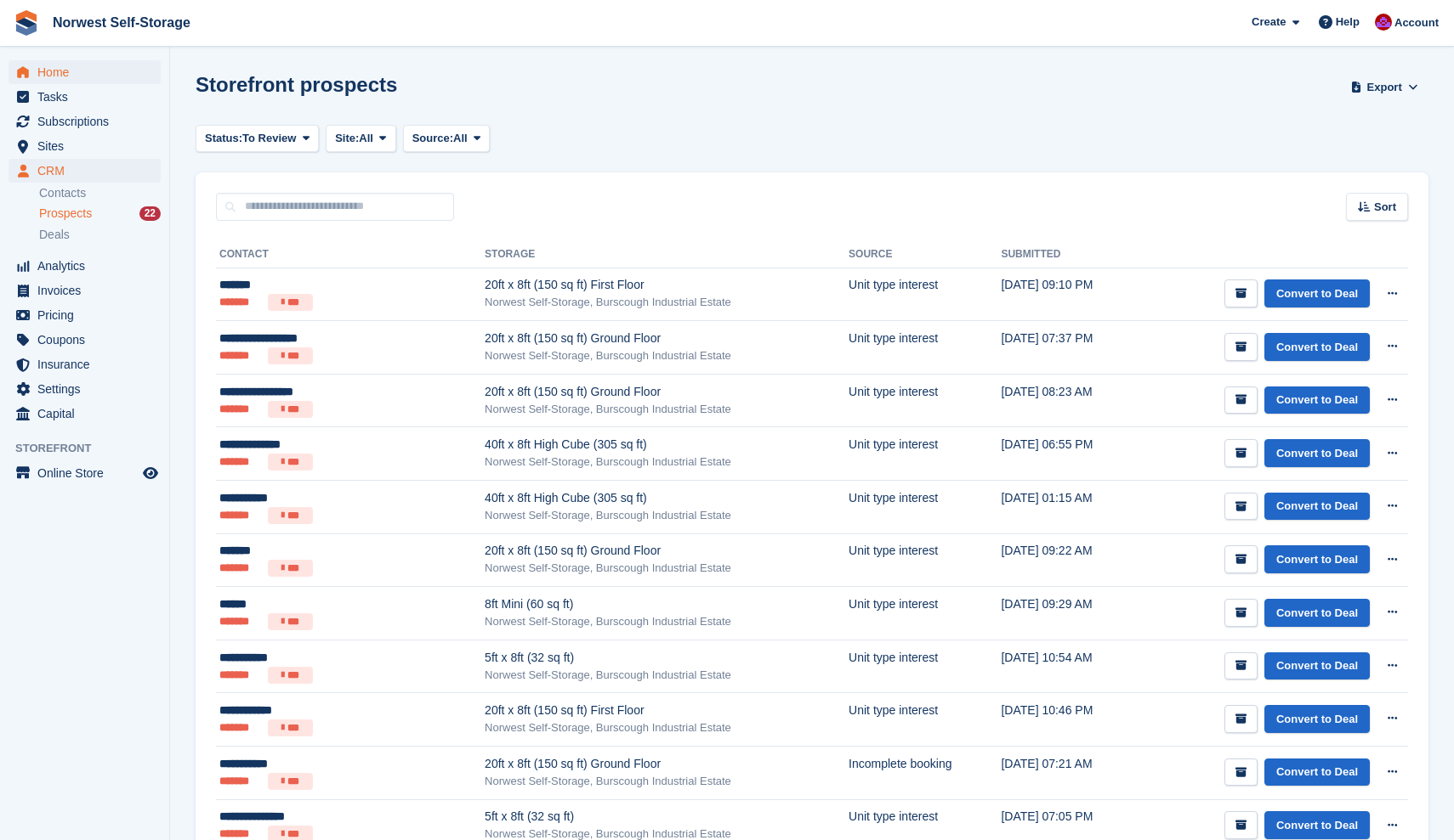
click at [56, 74] on span "Home" at bounding box center [88, 72] width 102 height 24
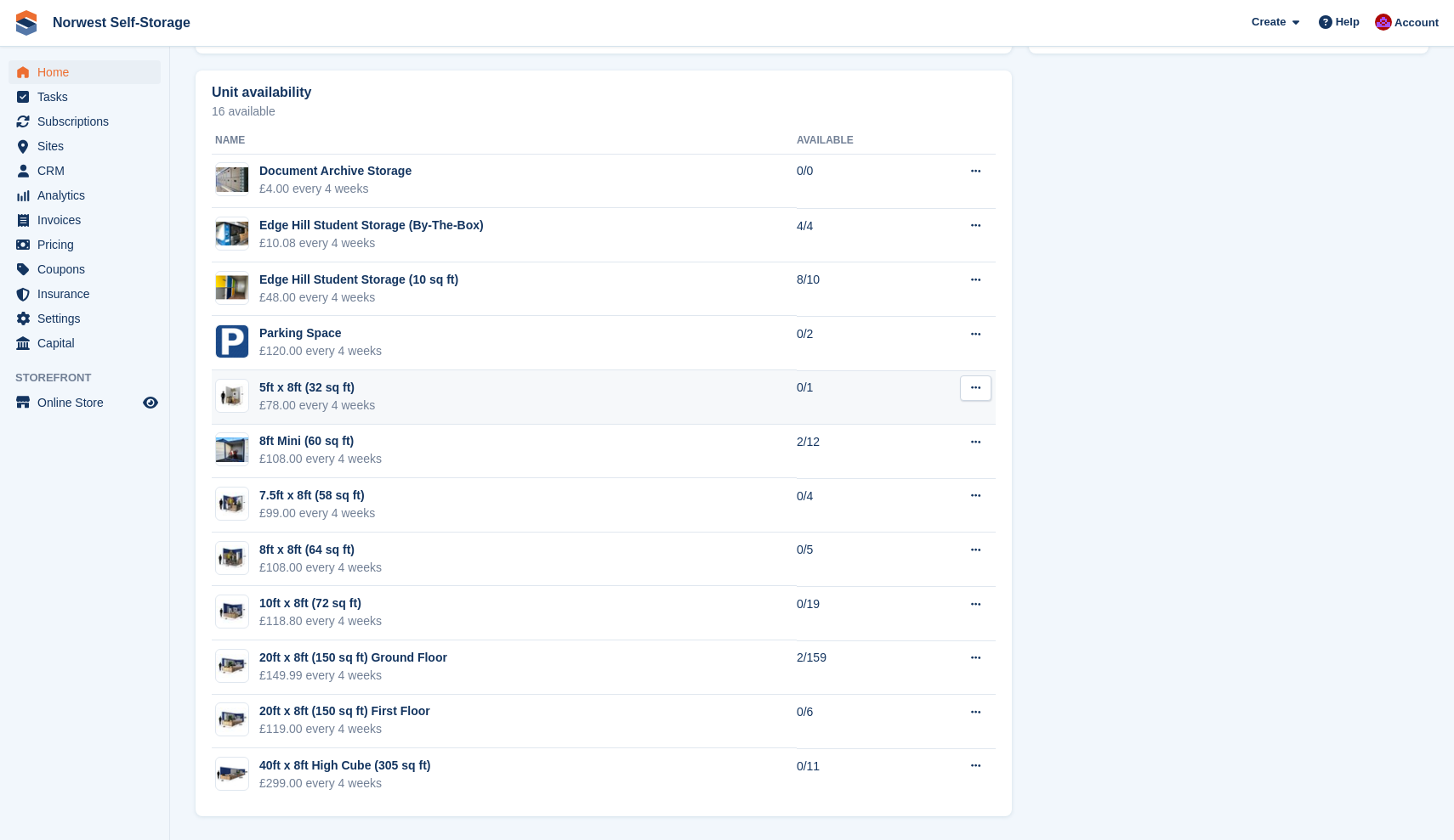
scroll to position [947, 0]
